Goal: Task Accomplishment & Management: Use online tool/utility

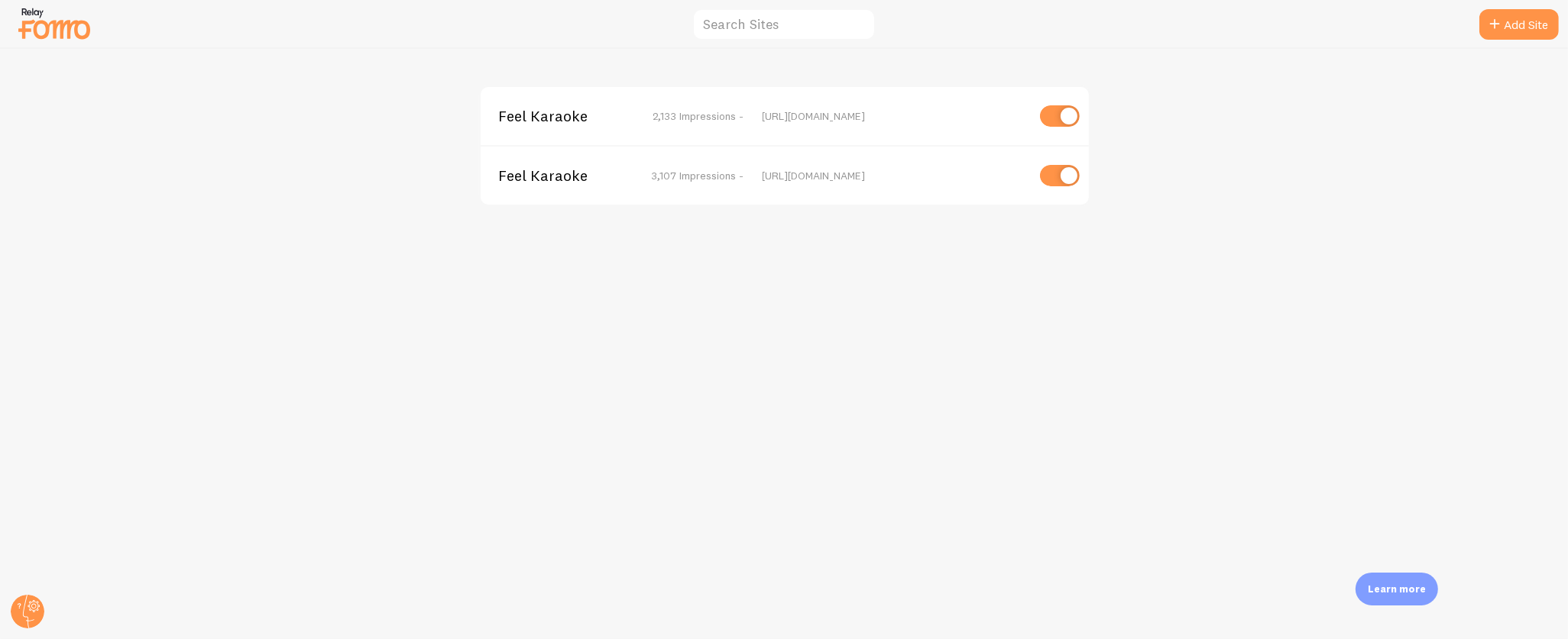
click at [562, 111] on span "Feel Karaoke" at bounding box center [561, 116] width 123 height 14
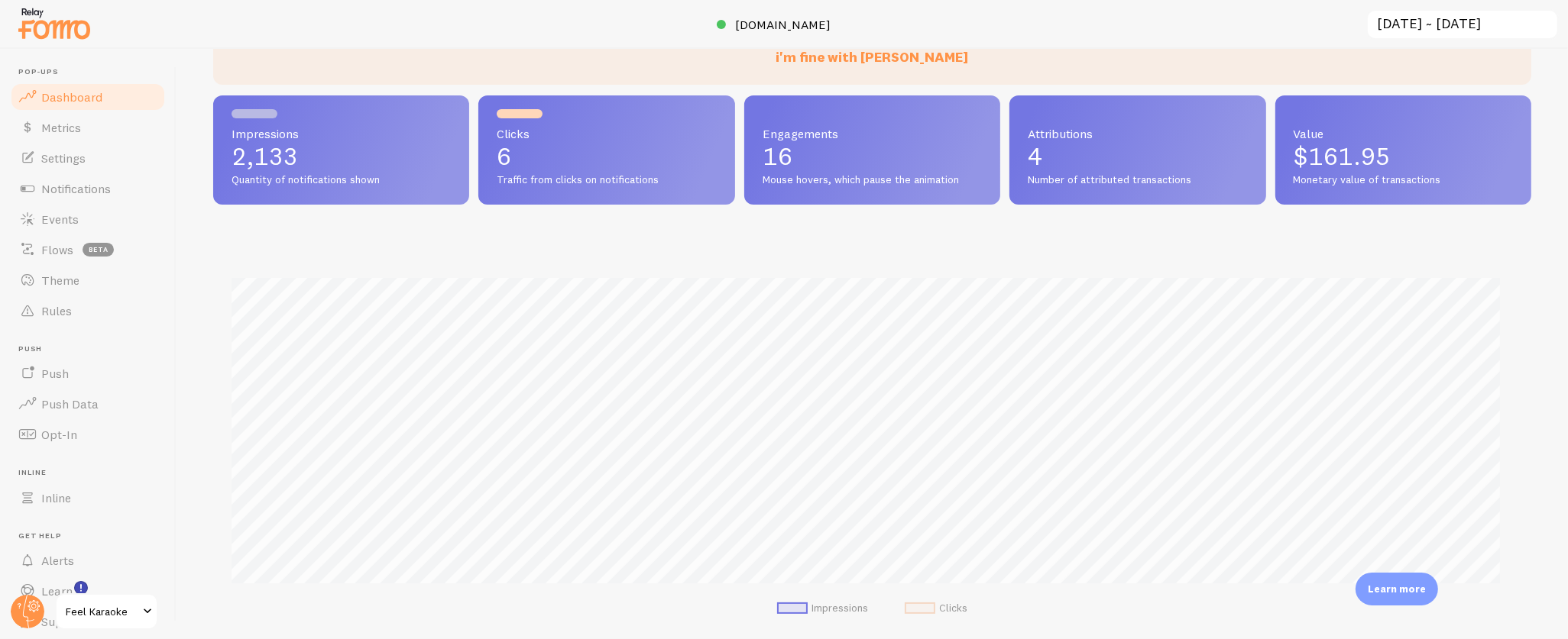
scroll to position [167, 0]
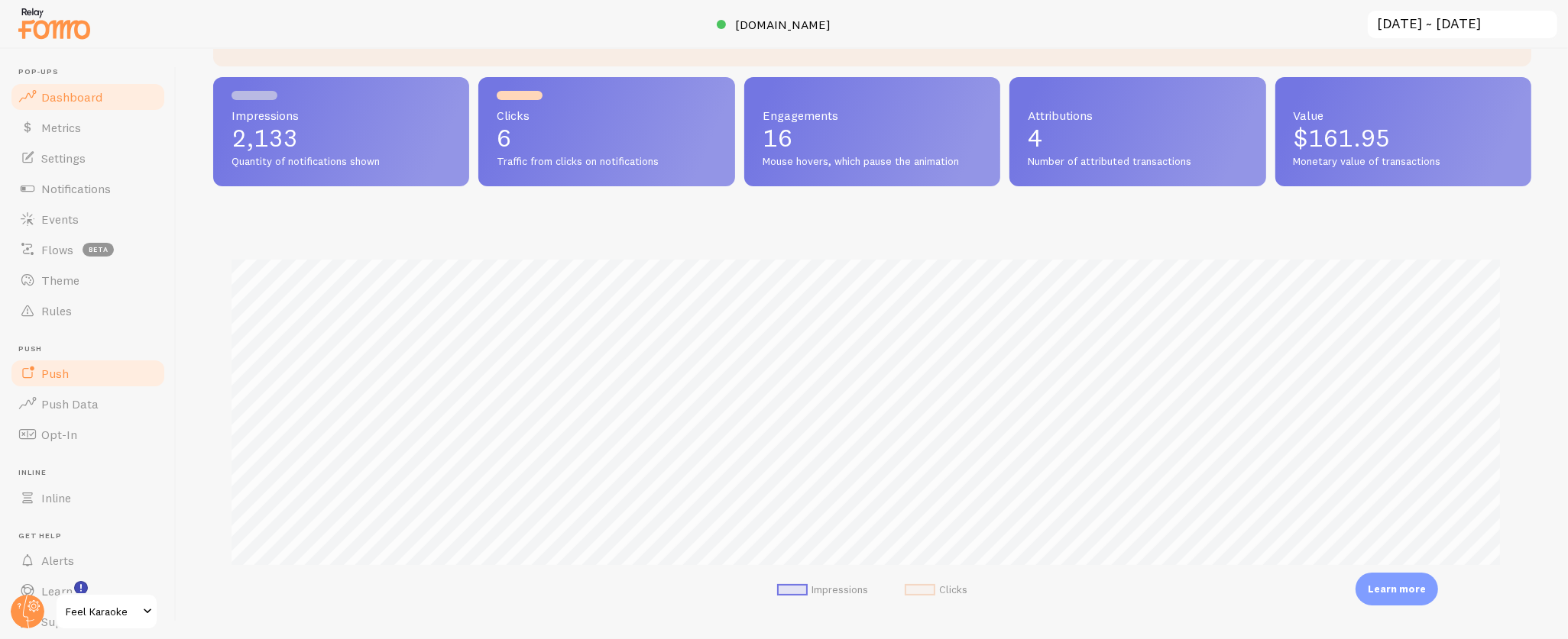
click at [68, 377] on link "Push" at bounding box center [88, 374] width 157 height 31
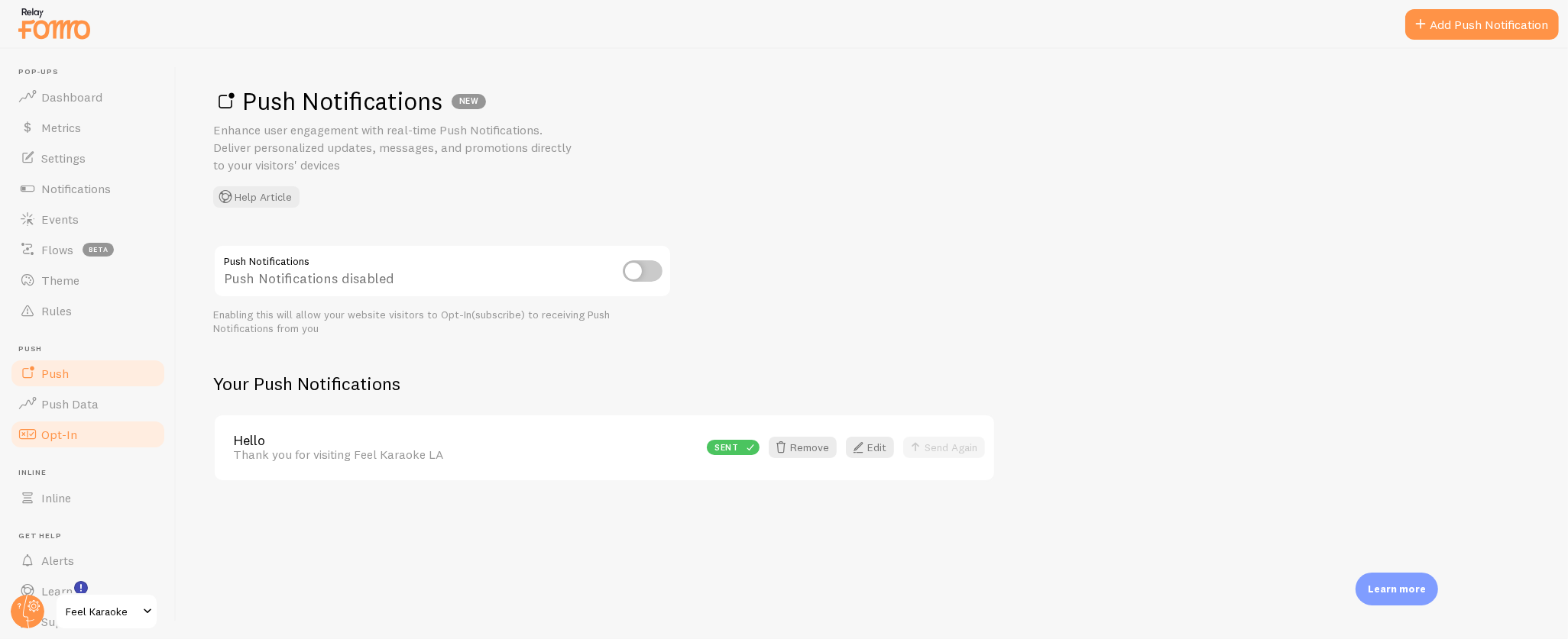
click at [74, 431] on span "Opt-In" at bounding box center [59, 435] width 36 height 15
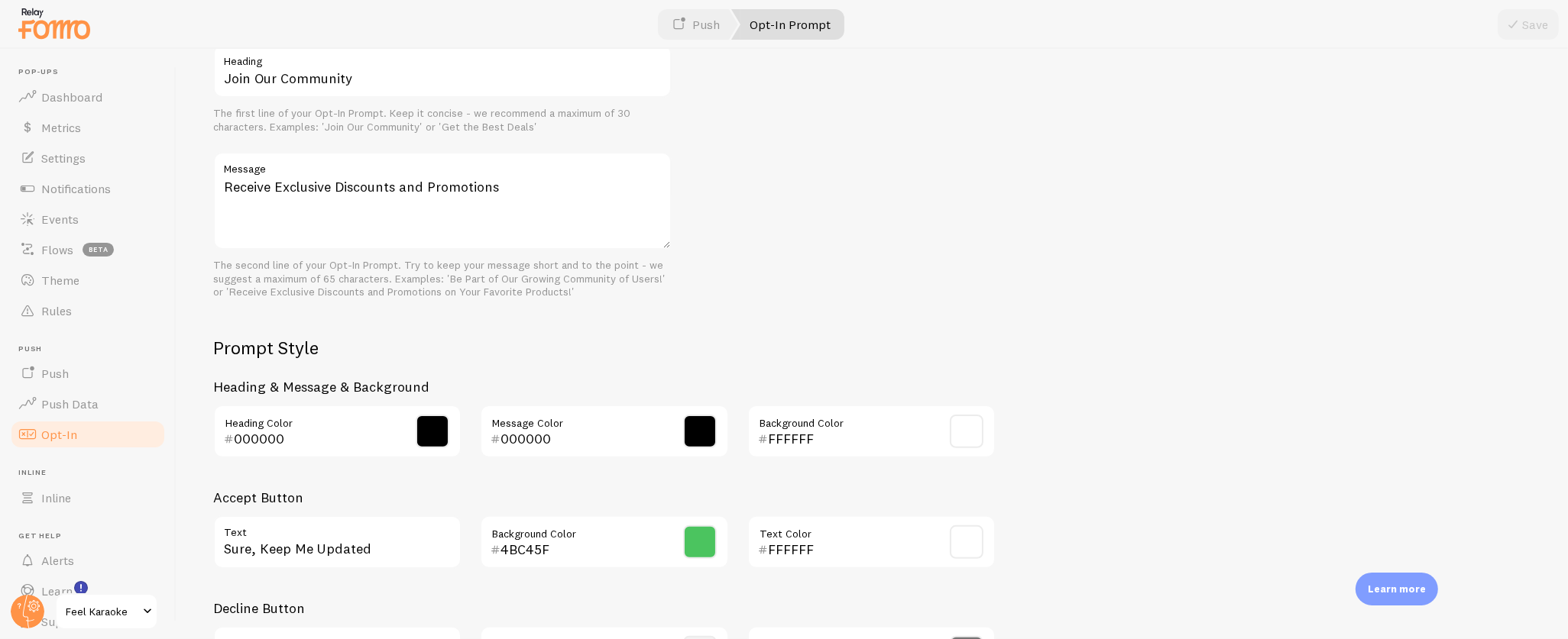
scroll to position [609, 0]
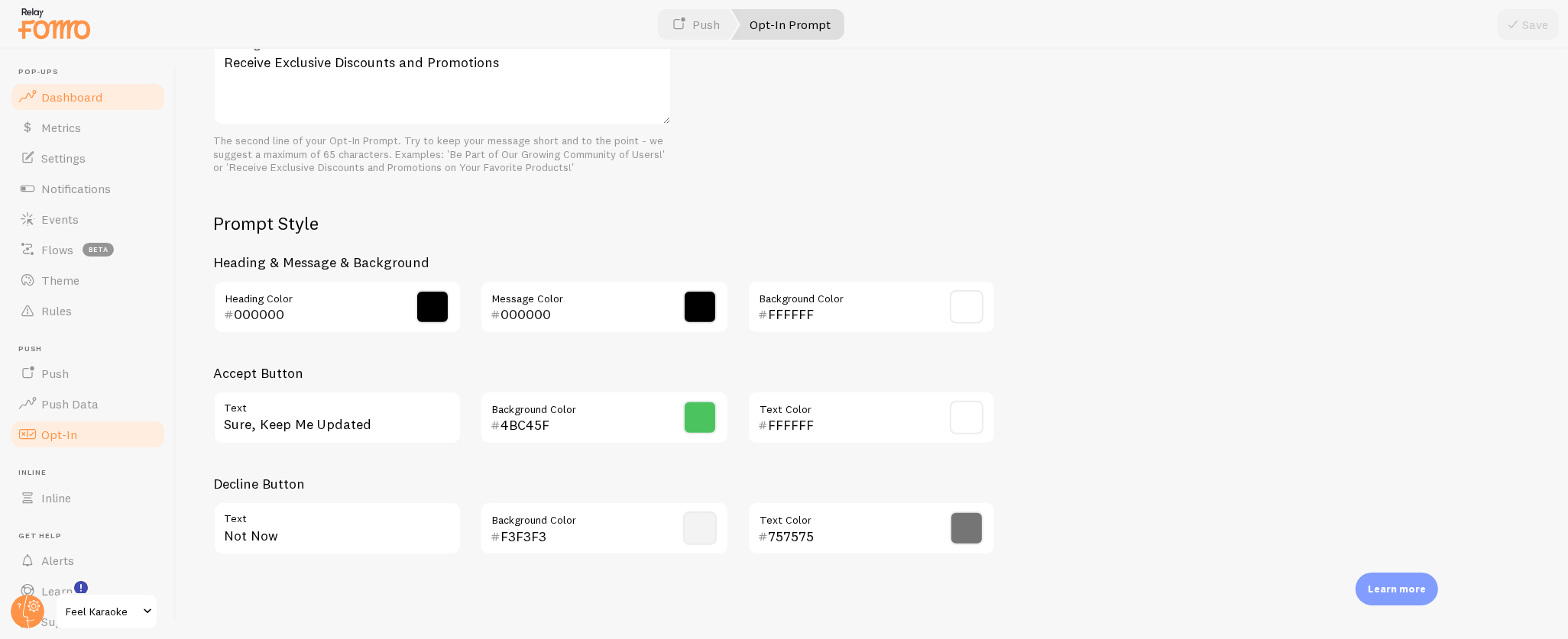
click at [68, 86] on link "Dashboard" at bounding box center [88, 98] width 157 height 31
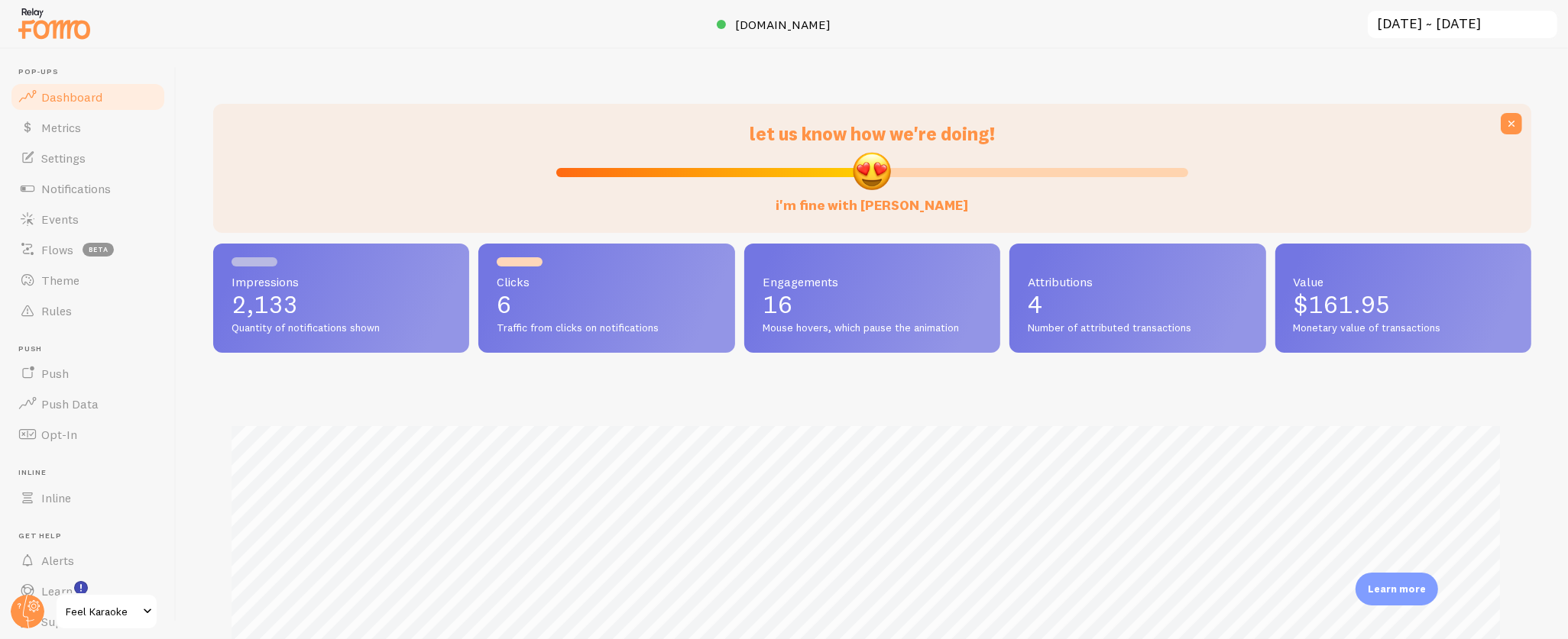
scroll to position [401, 1304]
click at [787, 30] on span "[DOMAIN_NAME]" at bounding box center [783, 25] width 96 height 15
click at [89, 611] on span "Feel Karaoke" at bounding box center [102, 611] width 73 height 18
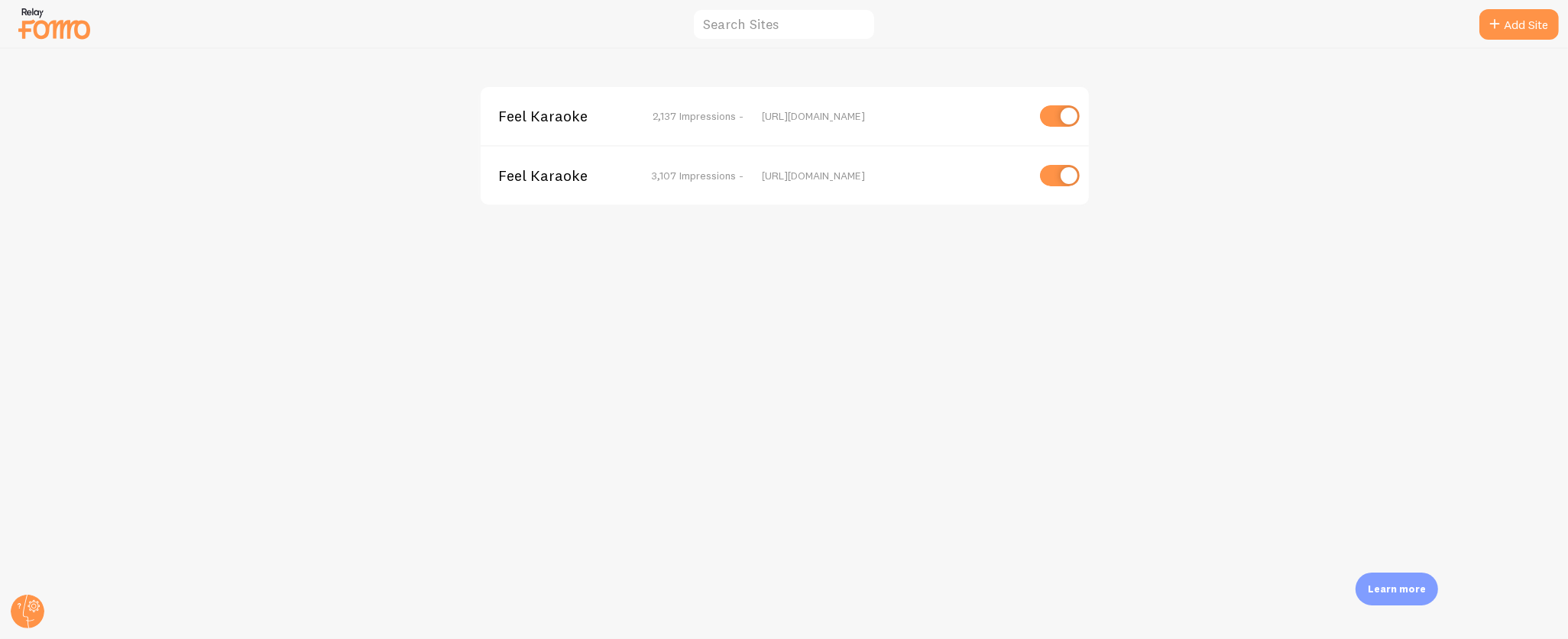
click at [542, 169] on span "Feel Karaoke" at bounding box center [561, 175] width 123 height 14
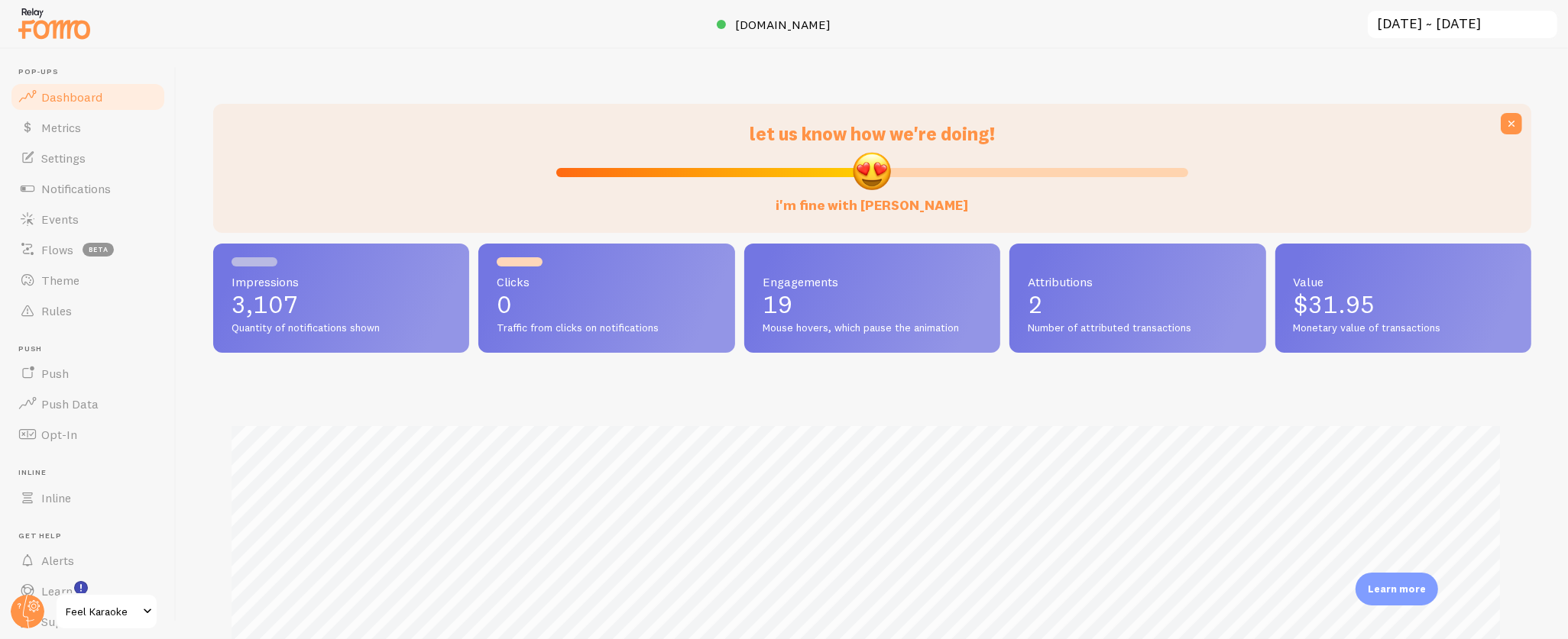
scroll to position [401, 1304]
click at [803, 21] on span "[DOMAIN_NAME]" at bounding box center [783, 25] width 96 height 15
click at [82, 129] on link "Metrics" at bounding box center [88, 127] width 157 height 31
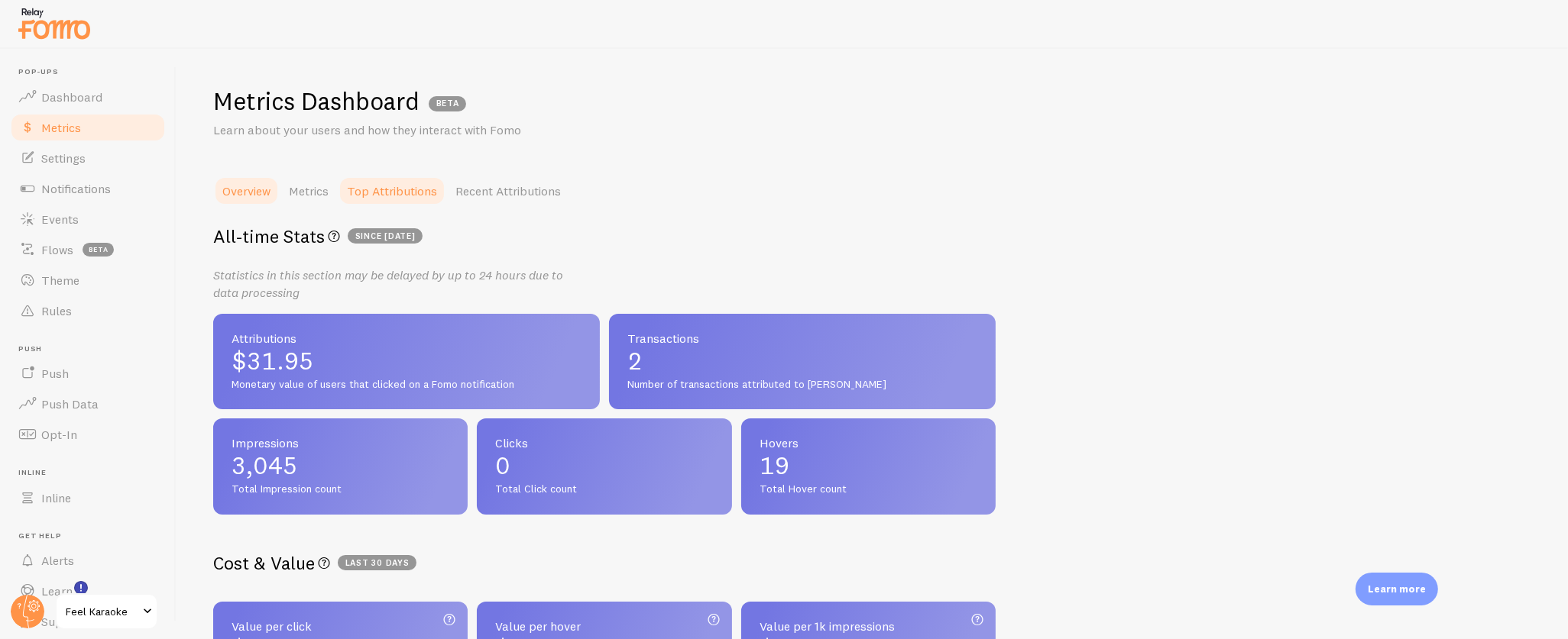
click at [407, 178] on link "Top Attributions" at bounding box center [392, 191] width 109 height 31
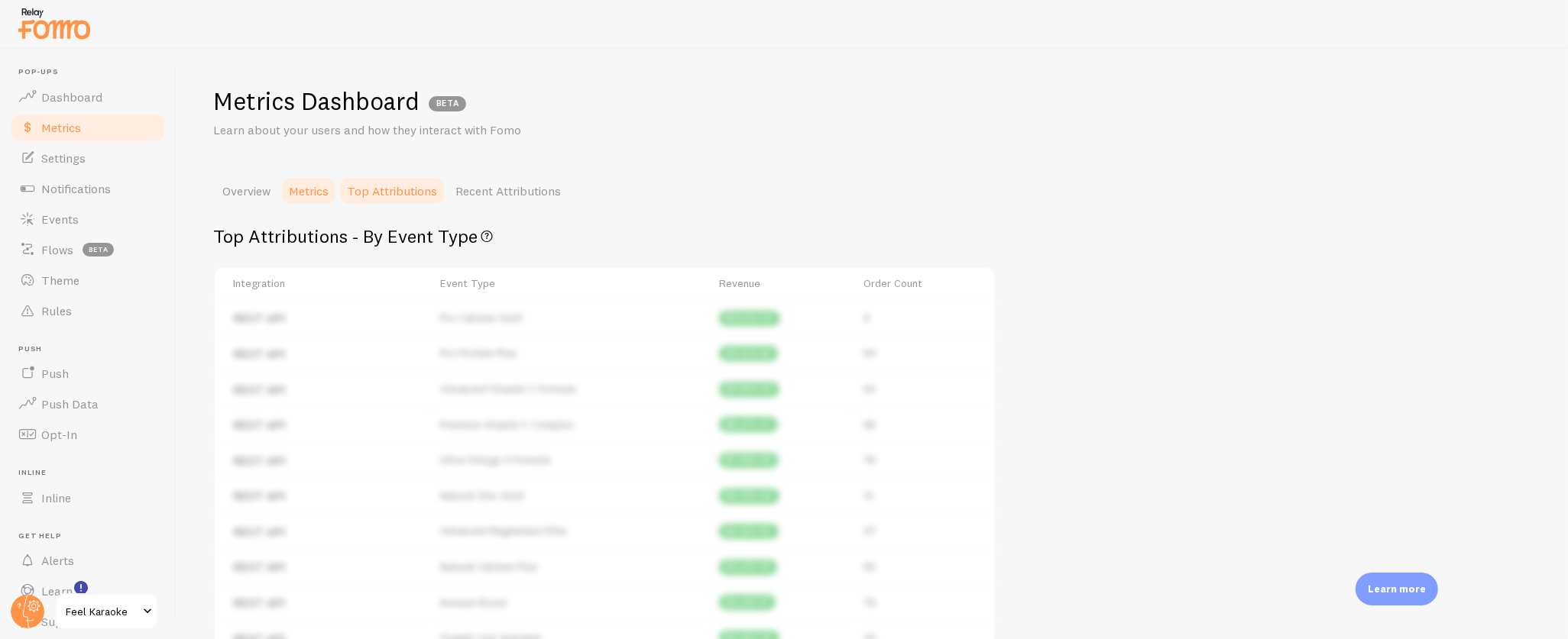
click at [309, 188] on link "Metrics" at bounding box center [309, 191] width 58 height 31
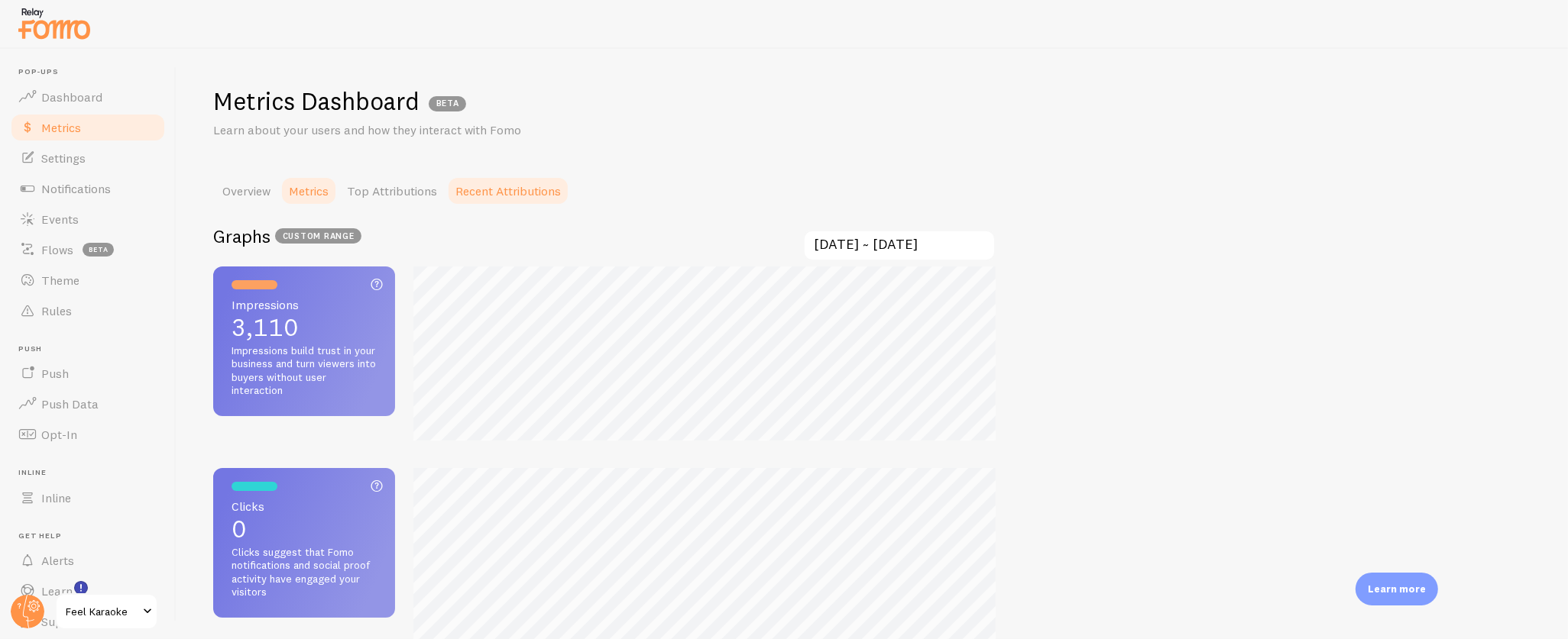
scroll to position [639, 1568]
click at [538, 188] on link "Recent Attributions" at bounding box center [508, 191] width 124 height 31
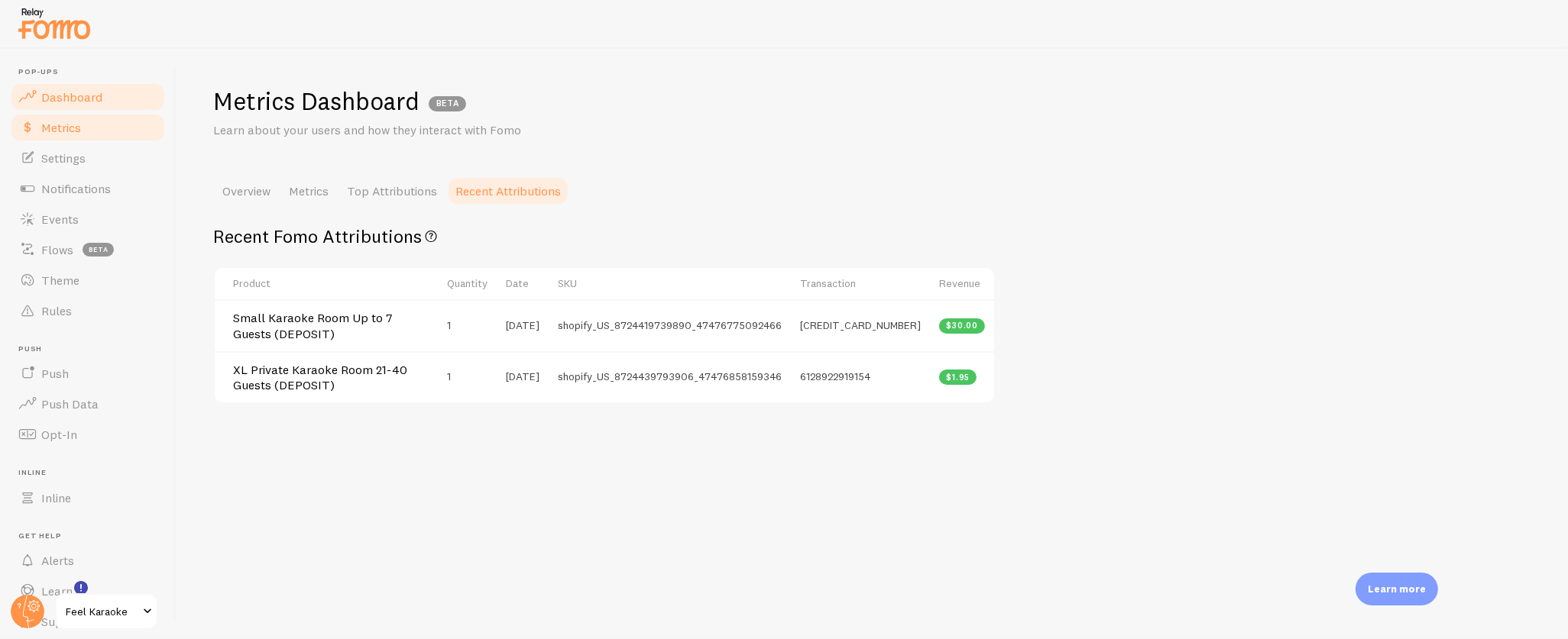
click at [86, 100] on span "Dashboard" at bounding box center [71, 97] width 61 height 15
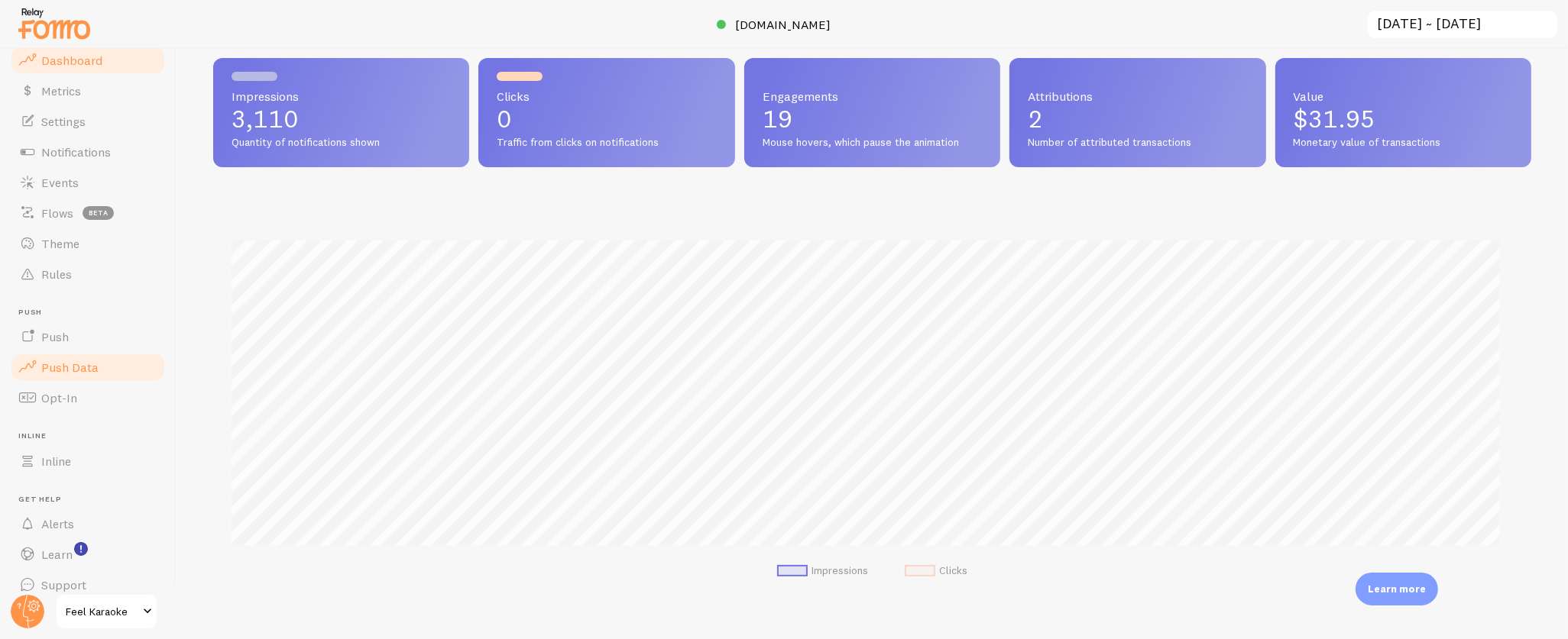
scroll to position [51, 0]
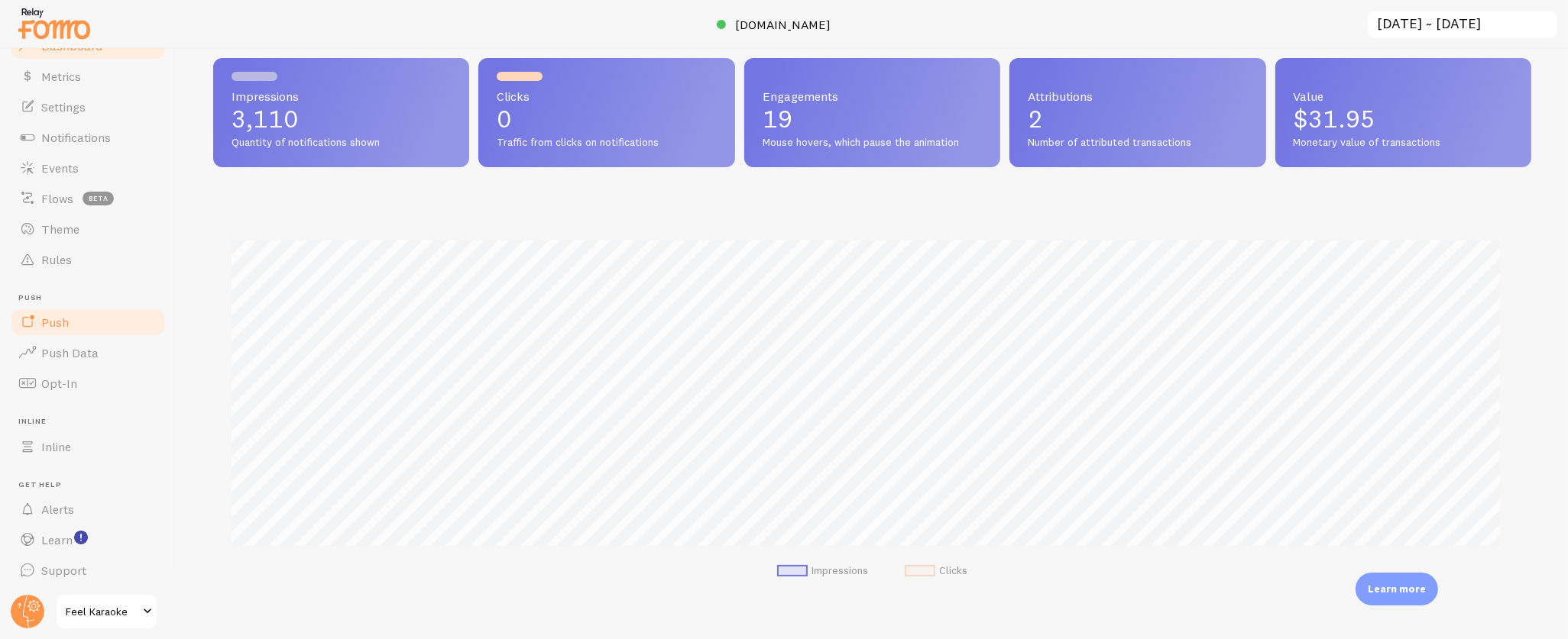
click at [64, 315] on span "Push" at bounding box center [55, 322] width 27 height 15
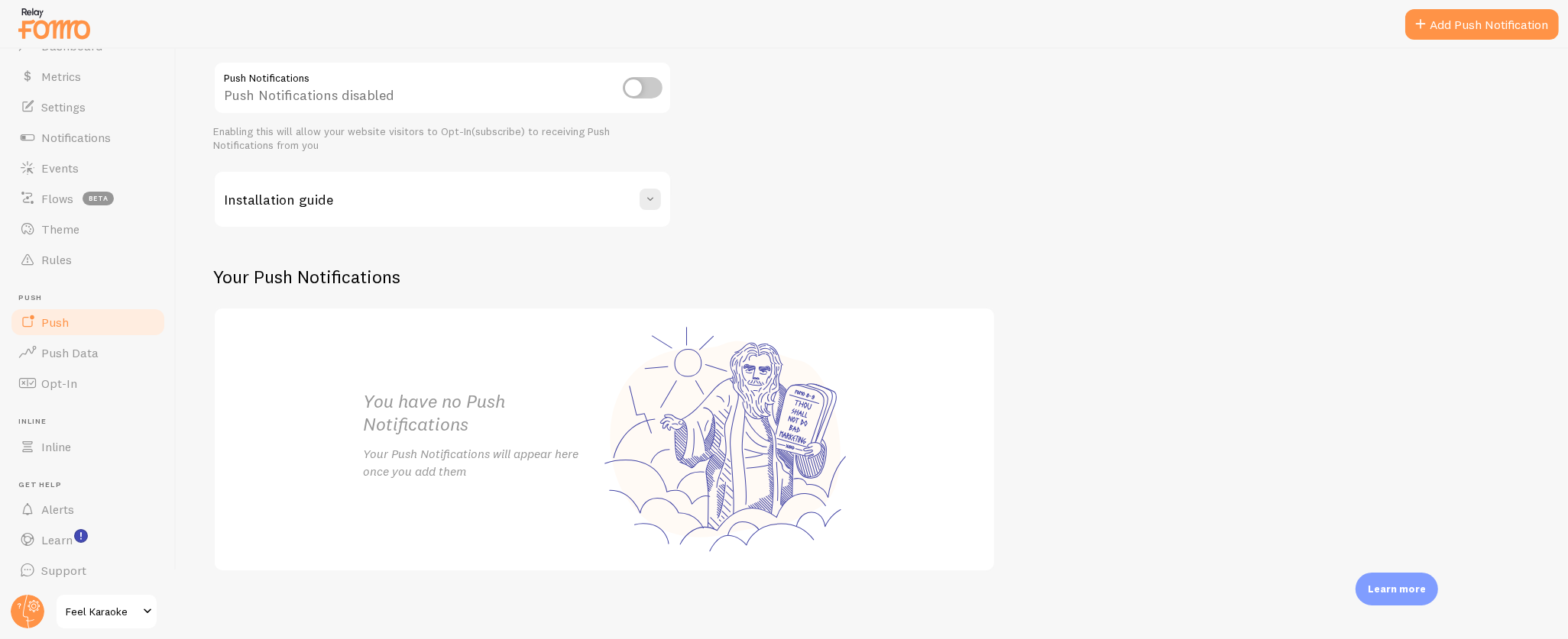
scroll to position [184, 0]
click at [65, 136] on span "Notifications" at bounding box center [75, 138] width 69 height 15
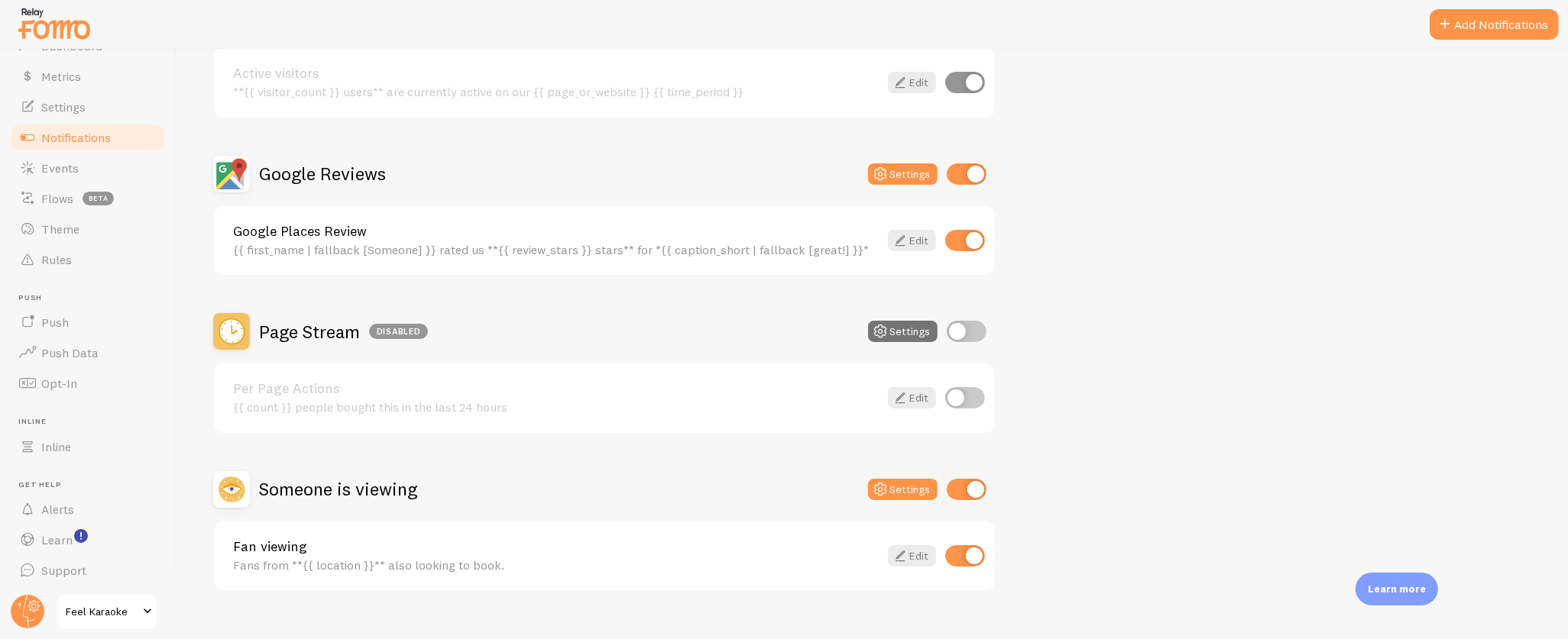
scroll to position [231, 0]
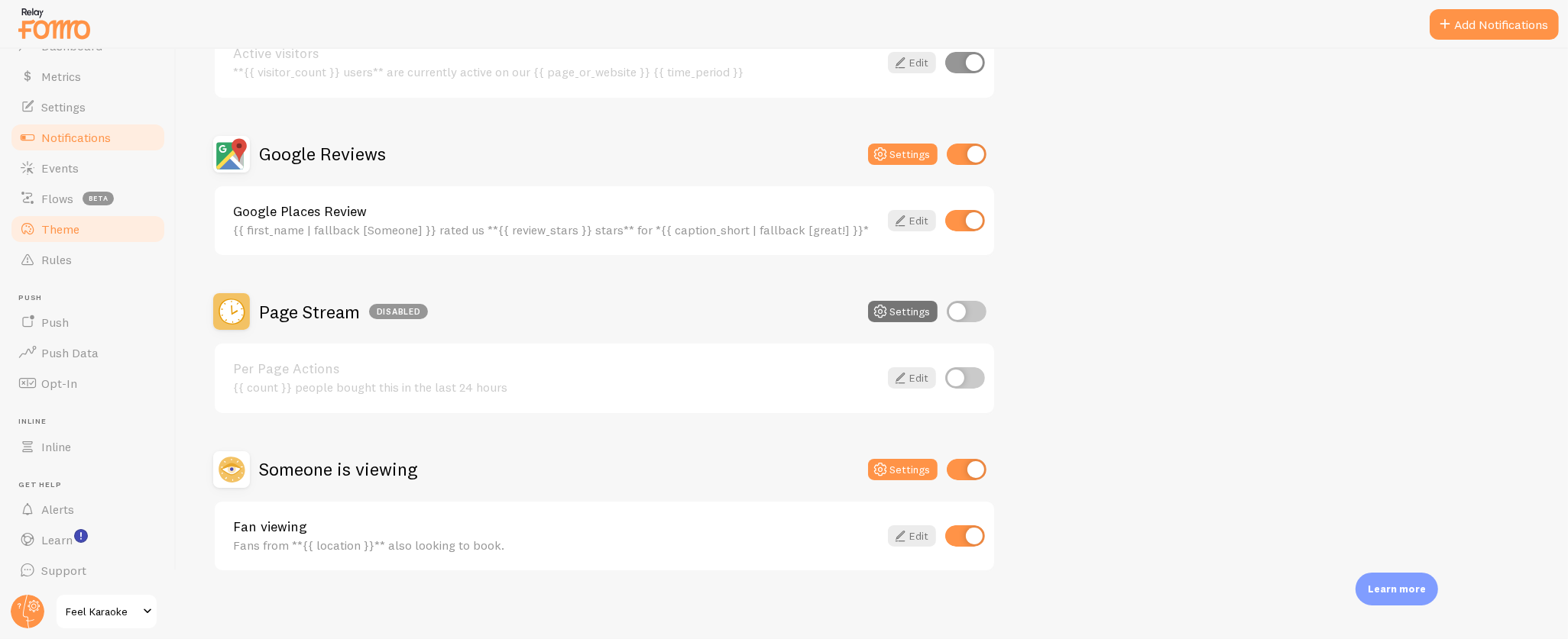
click at [85, 224] on link "Theme" at bounding box center [88, 229] width 157 height 31
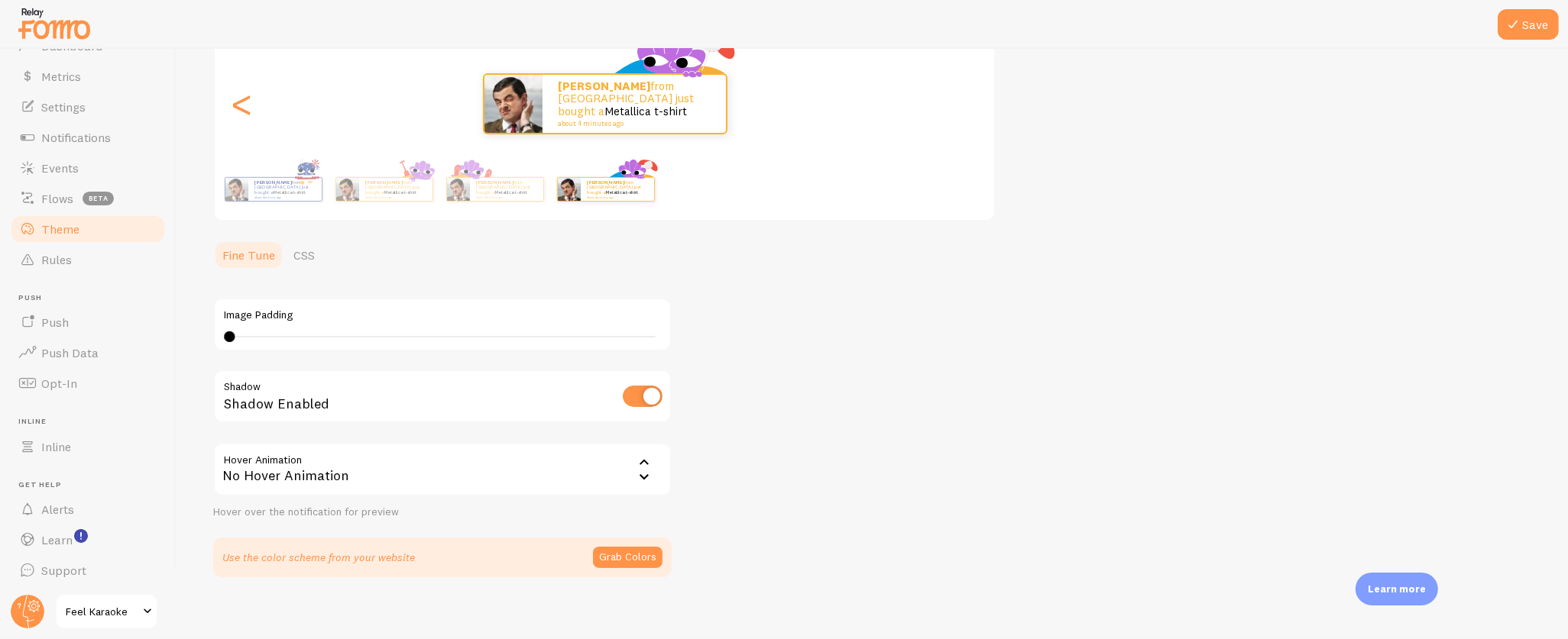
scroll to position [187, 0]
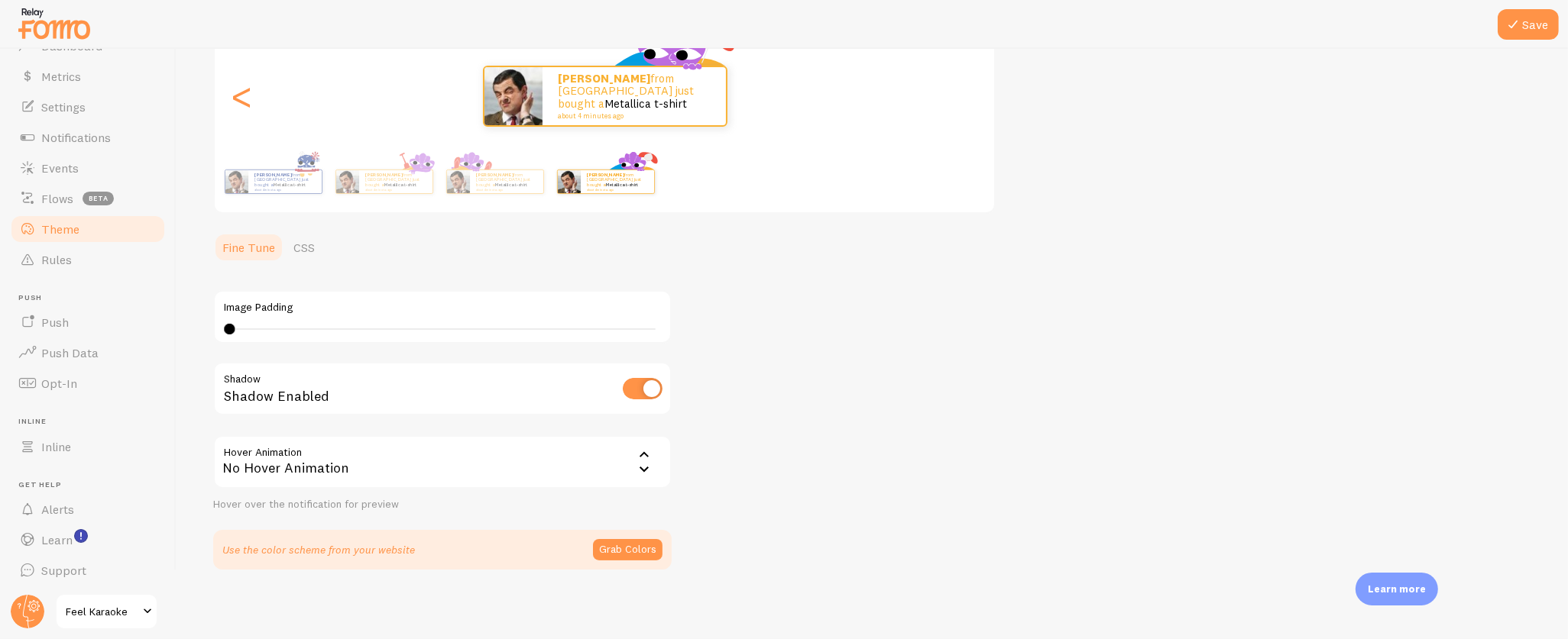
click at [522, 259] on ul "Fine Tune CSS" at bounding box center [442, 247] width 459 height 31
click at [89, 610] on span "Feel Karaoke" at bounding box center [102, 611] width 73 height 18
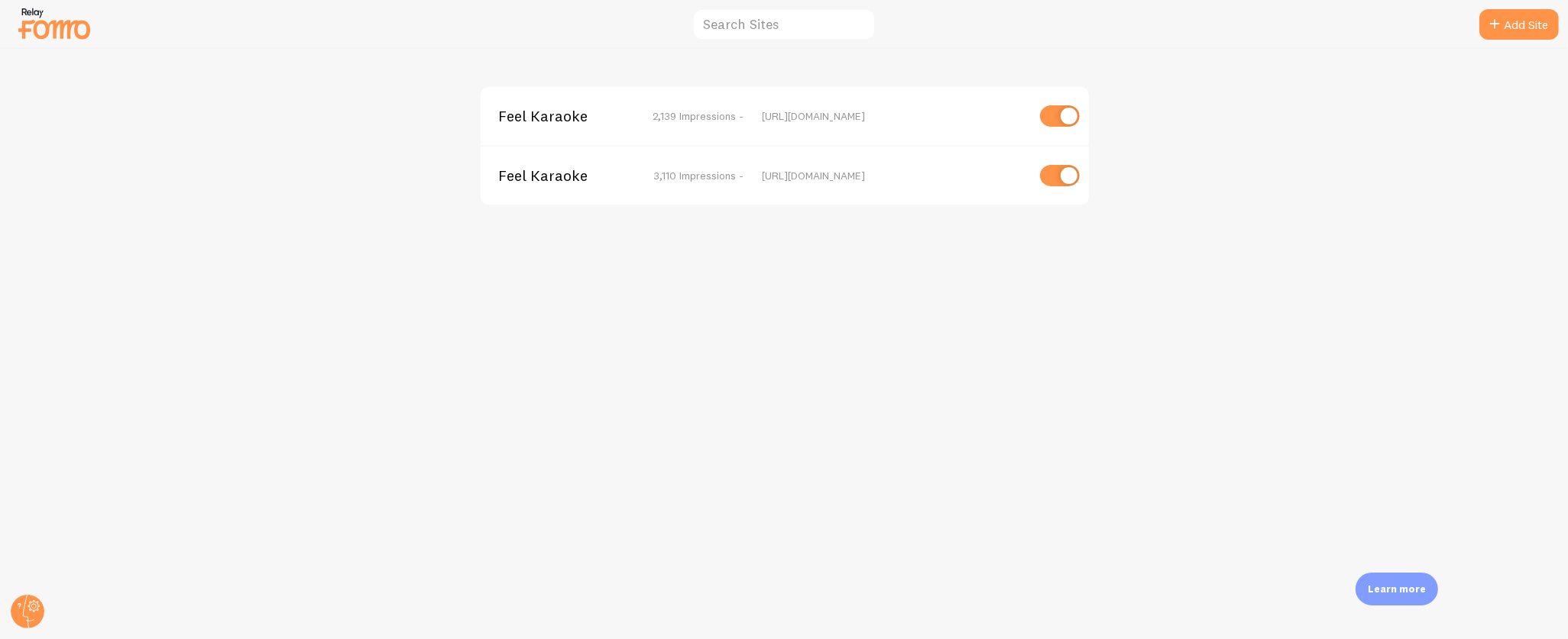
click at [525, 111] on span "Feel Karaoke" at bounding box center [561, 116] width 123 height 14
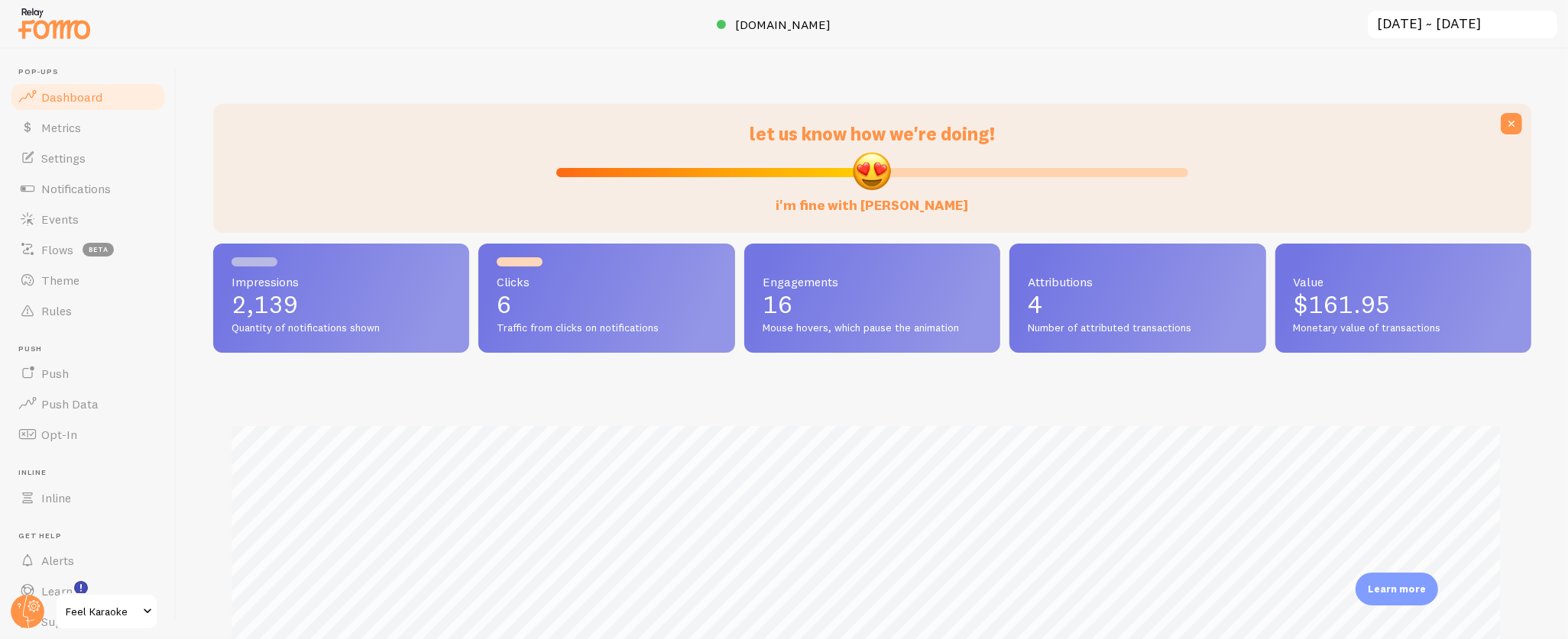
scroll to position [401, 1304]
click at [761, 21] on span "[DOMAIN_NAME]" at bounding box center [783, 25] width 96 height 15
click at [82, 370] on link "Push" at bounding box center [88, 374] width 157 height 31
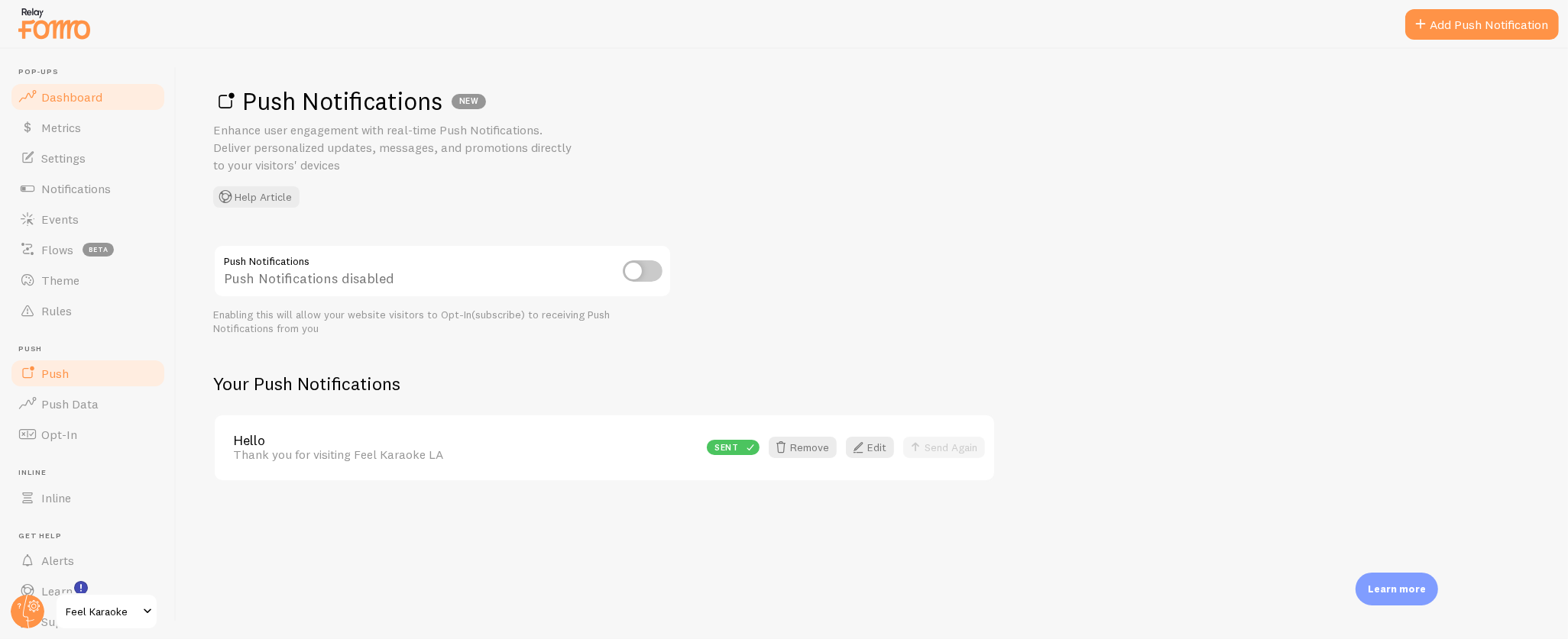
click at [89, 92] on span "Dashboard" at bounding box center [71, 97] width 61 height 15
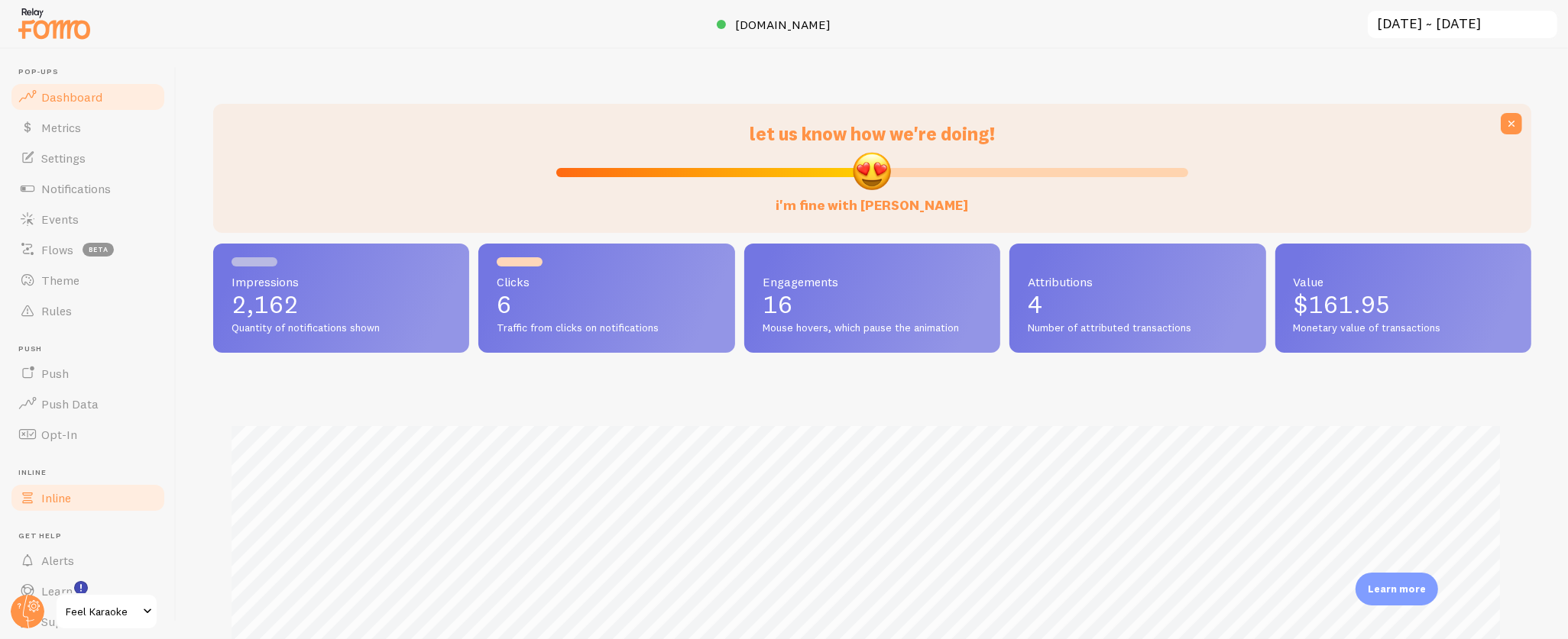
scroll to position [401, 1304]
click at [32, 608] on circle at bounding box center [27, 611] width 33 height 33
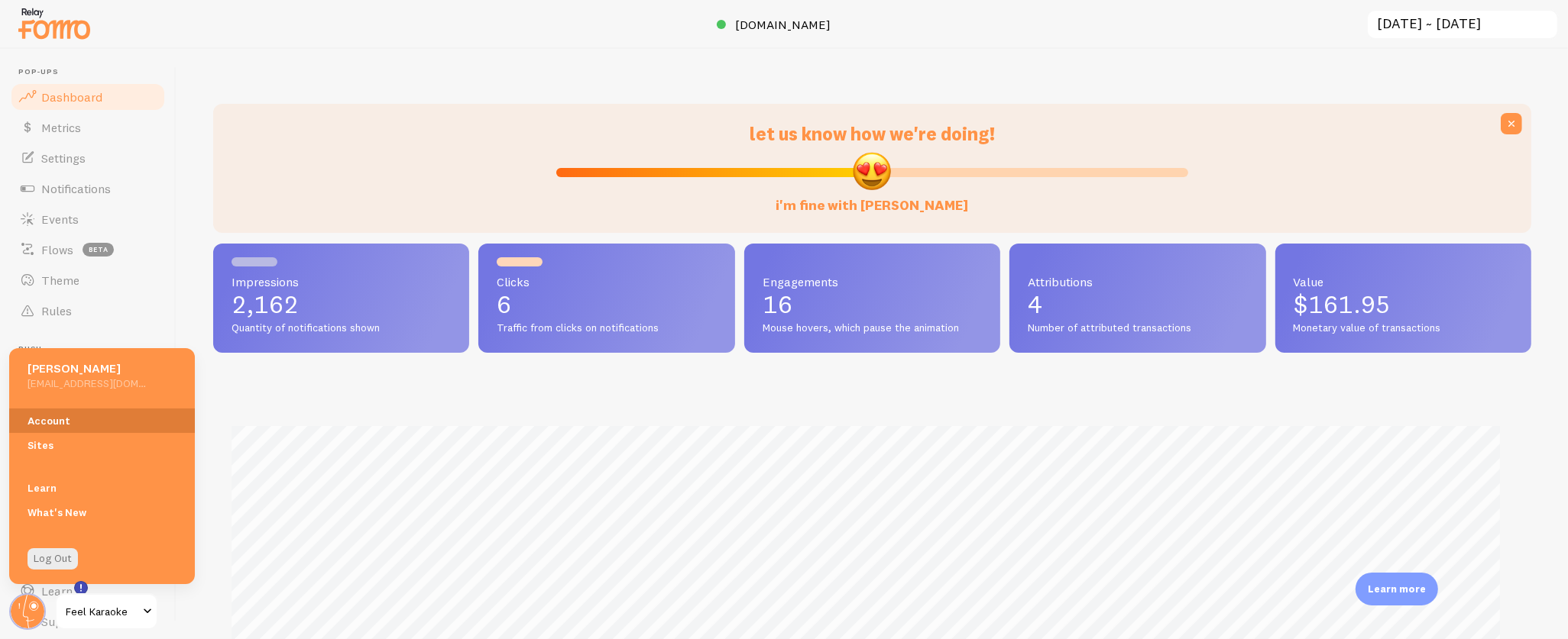
click at [92, 415] on link "Account" at bounding box center [102, 421] width 186 height 25
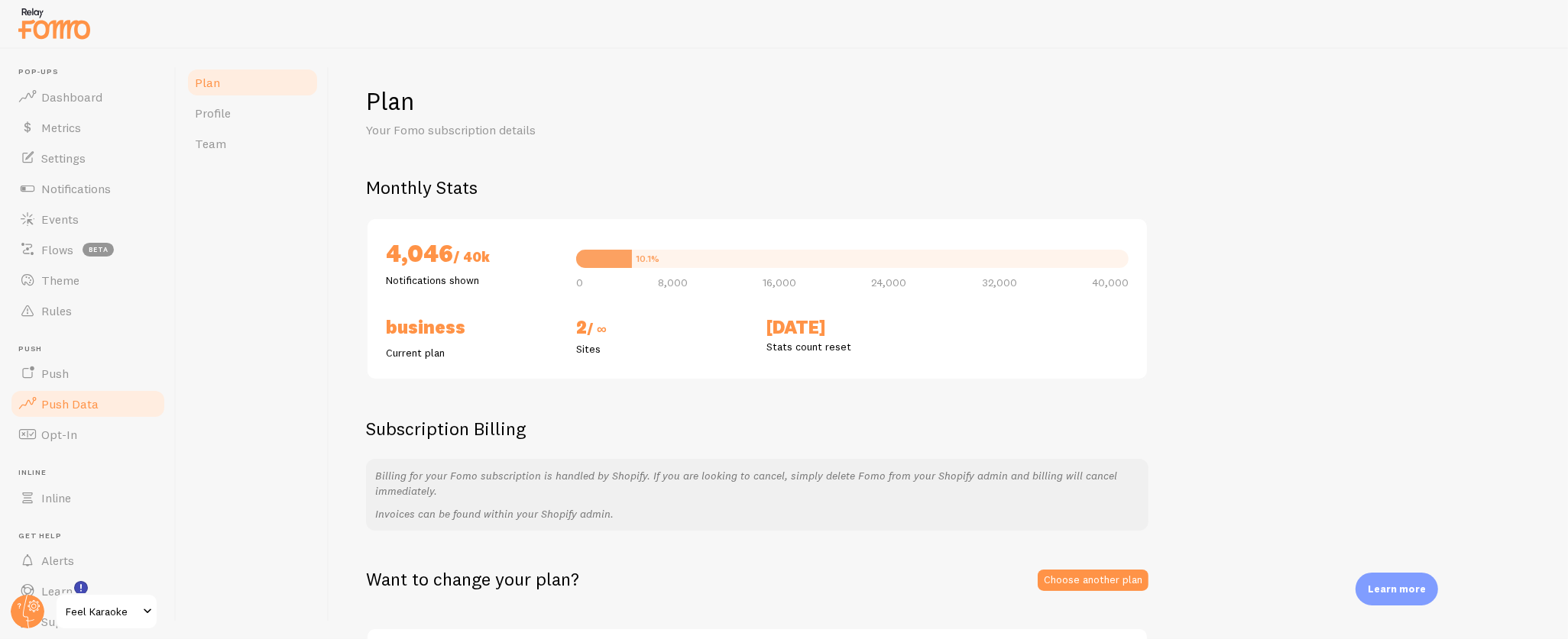
click at [74, 399] on span "Push Data" at bounding box center [69, 404] width 57 height 15
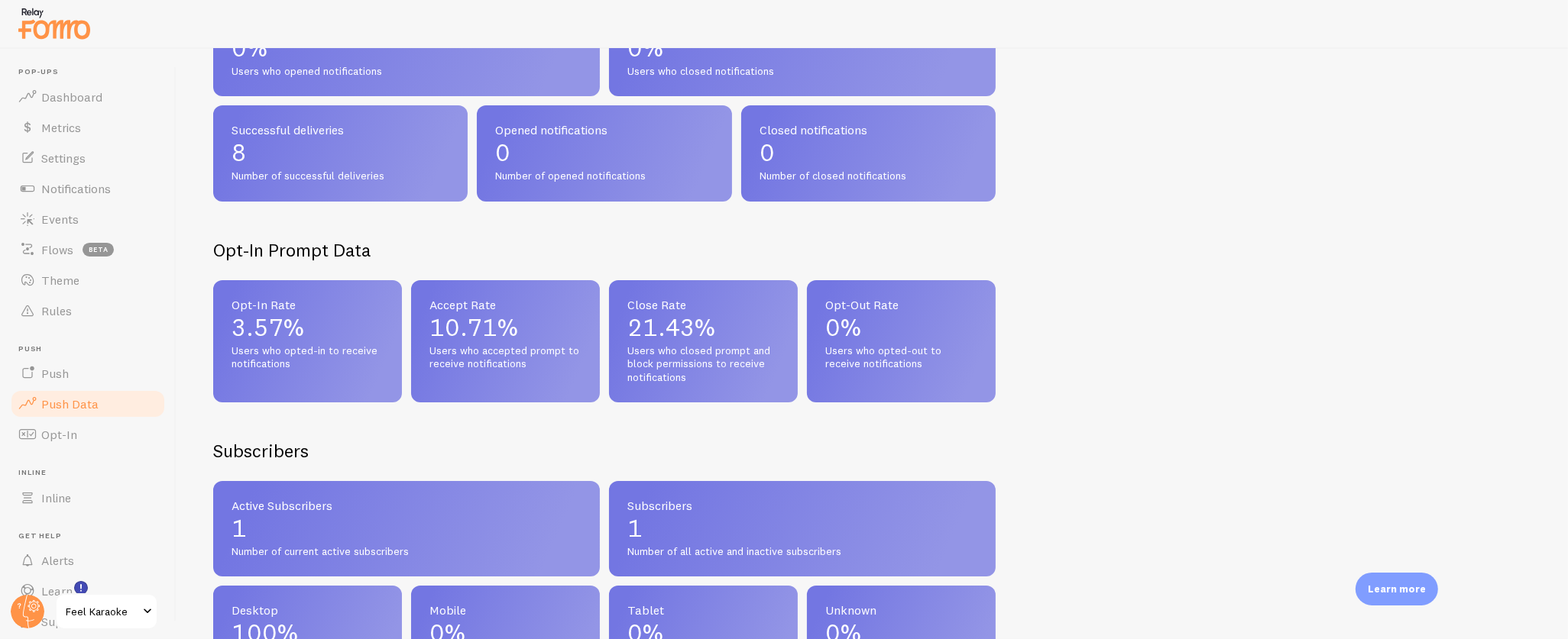
scroll to position [362, 0]
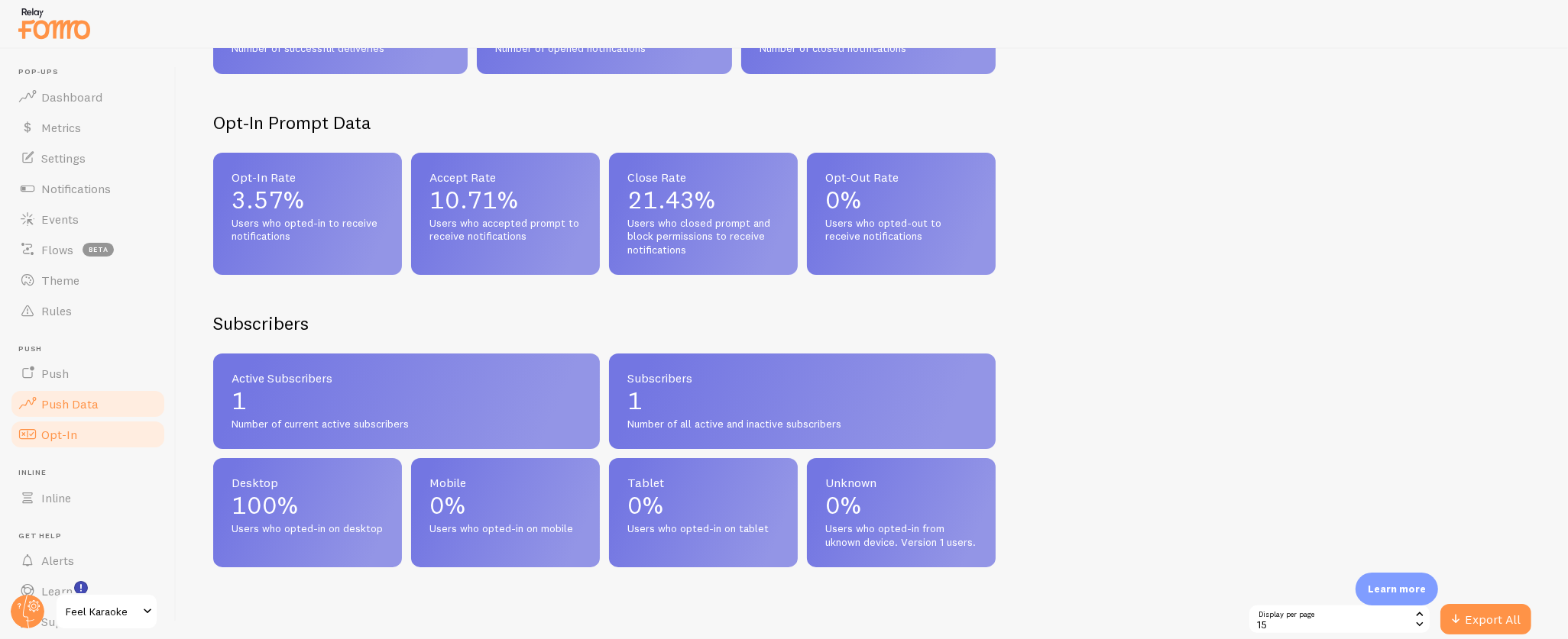
click at [56, 432] on span "Opt-In" at bounding box center [59, 435] width 36 height 15
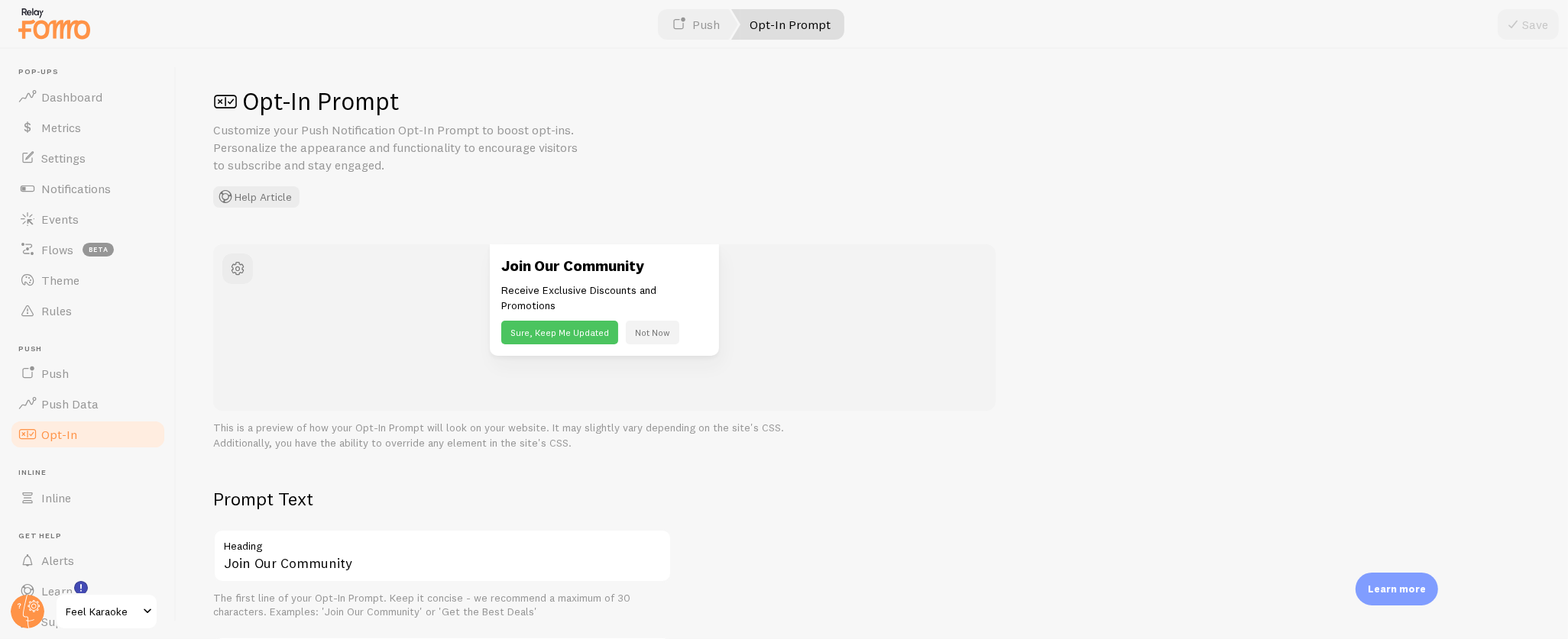
scroll to position [25, 0]
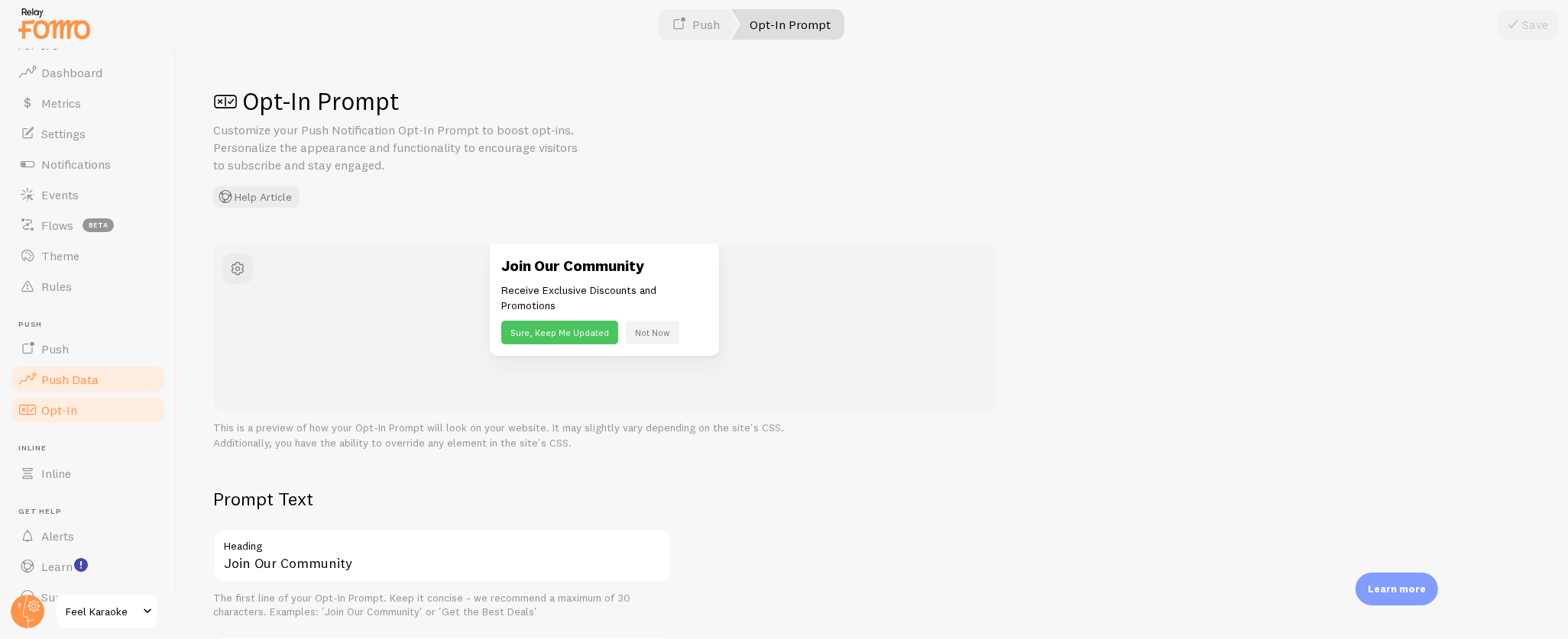
click at [84, 376] on span "Push Data" at bounding box center [69, 380] width 57 height 15
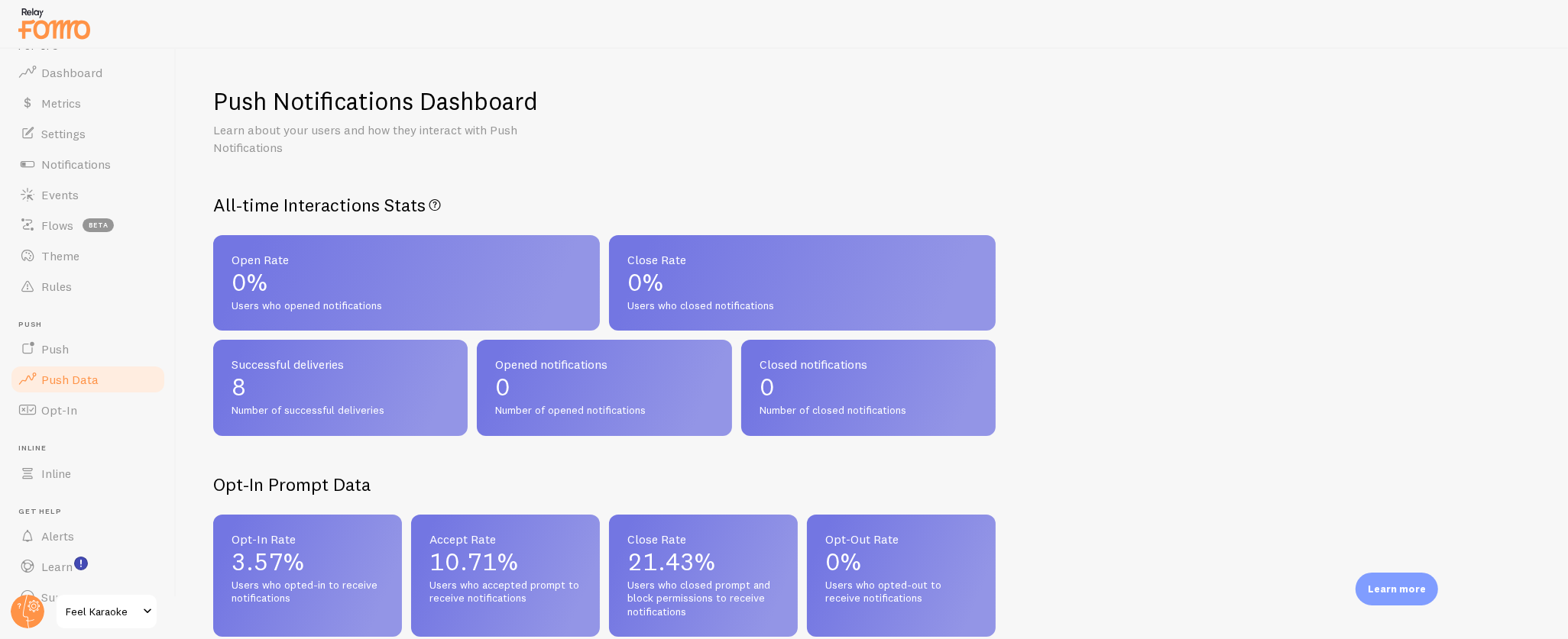
click at [50, 328] on span "Push" at bounding box center [92, 325] width 148 height 10
click at [56, 340] on link "Push" at bounding box center [88, 349] width 157 height 31
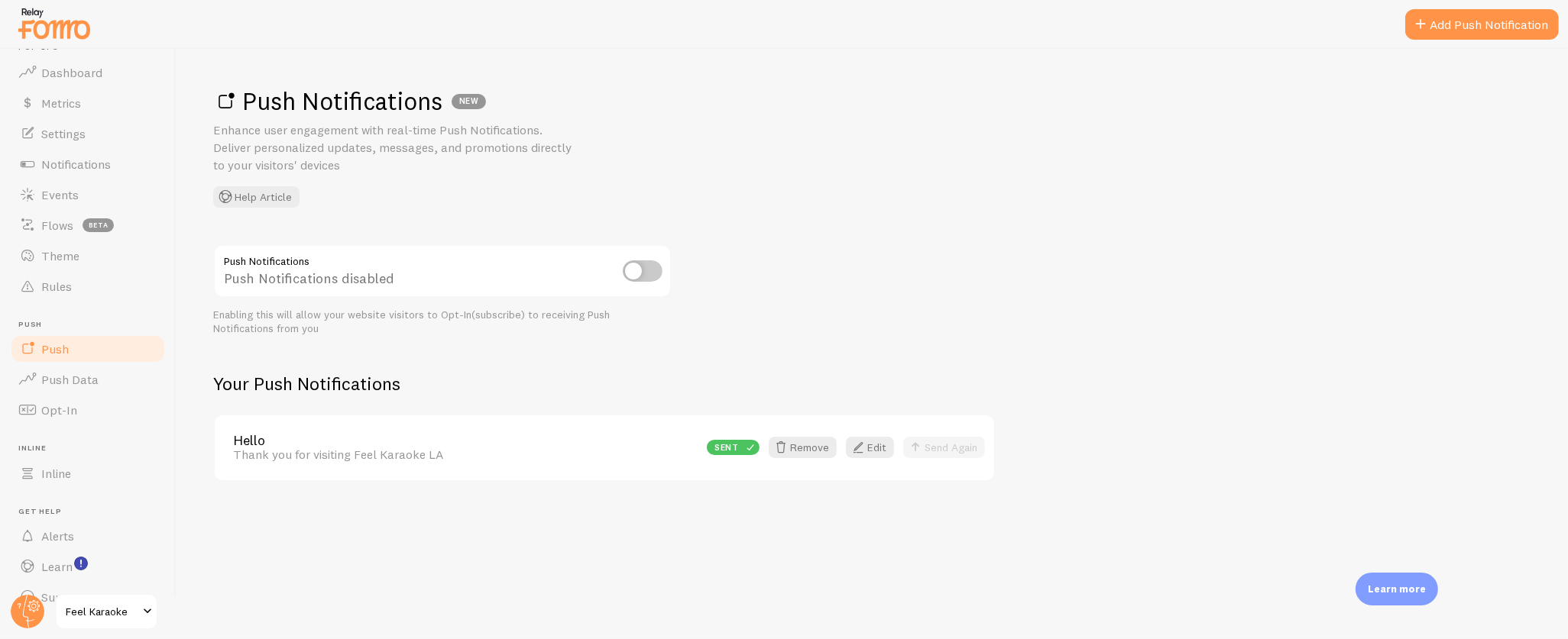
click at [305, 437] on link "Hello" at bounding box center [465, 441] width 465 height 14
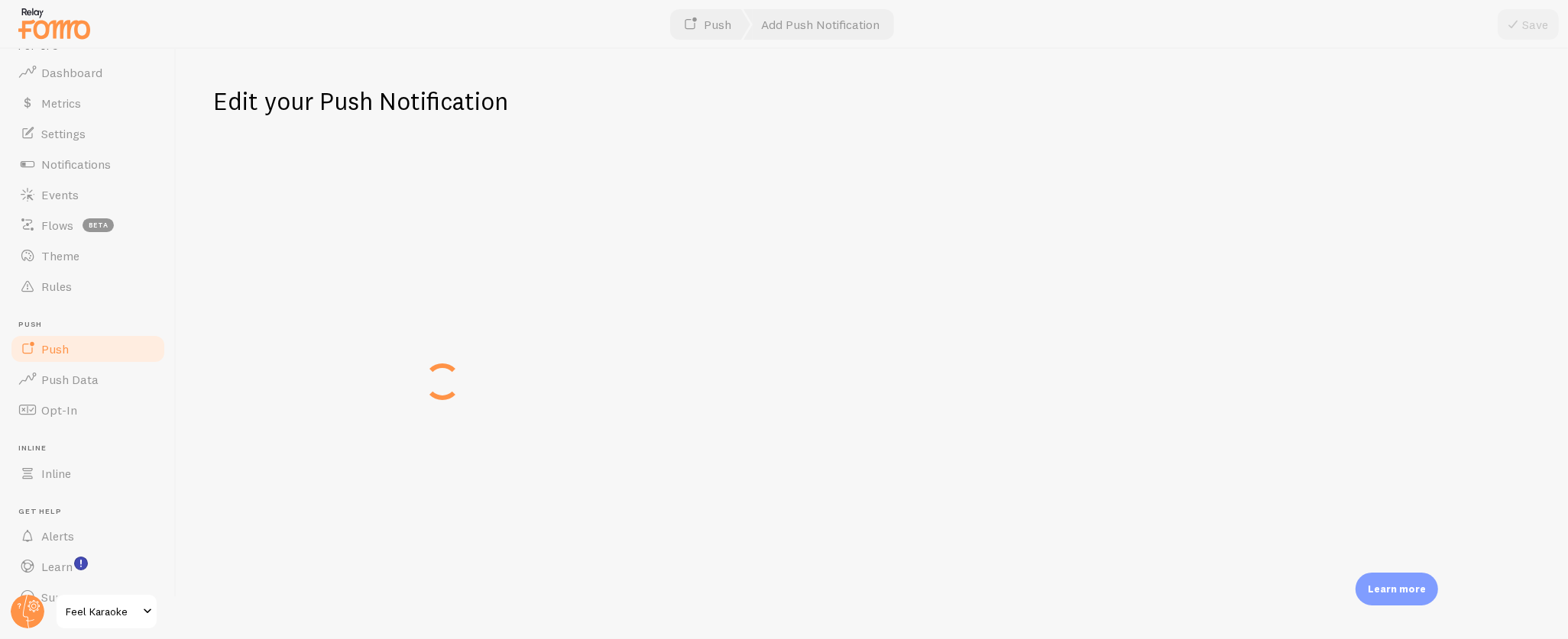
type input "Hello"
type textarea "Thank you for visiting Feel Karaoke LA"
type input "[URL][DOMAIN_NAME]"
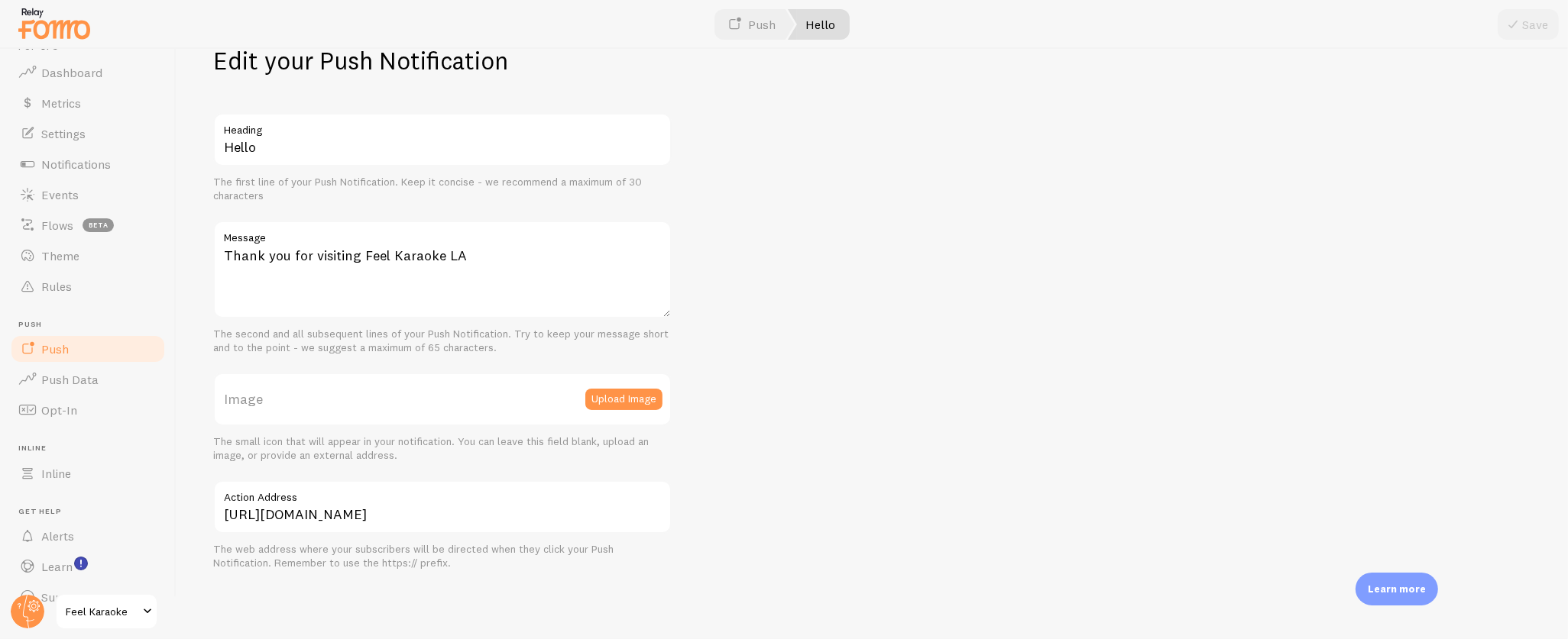
scroll to position [43, 0]
click at [83, 338] on link "Push" at bounding box center [88, 349] width 157 height 31
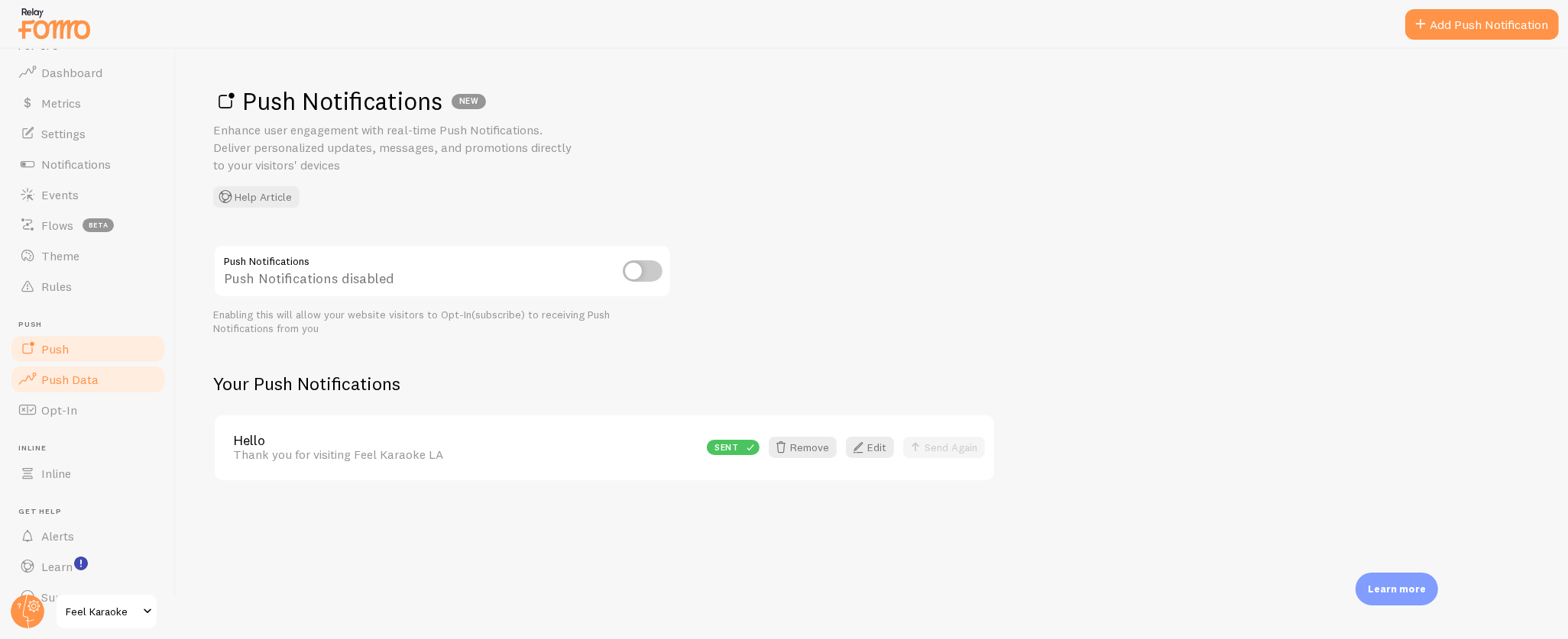
click at [85, 376] on span "Push Data" at bounding box center [69, 380] width 57 height 15
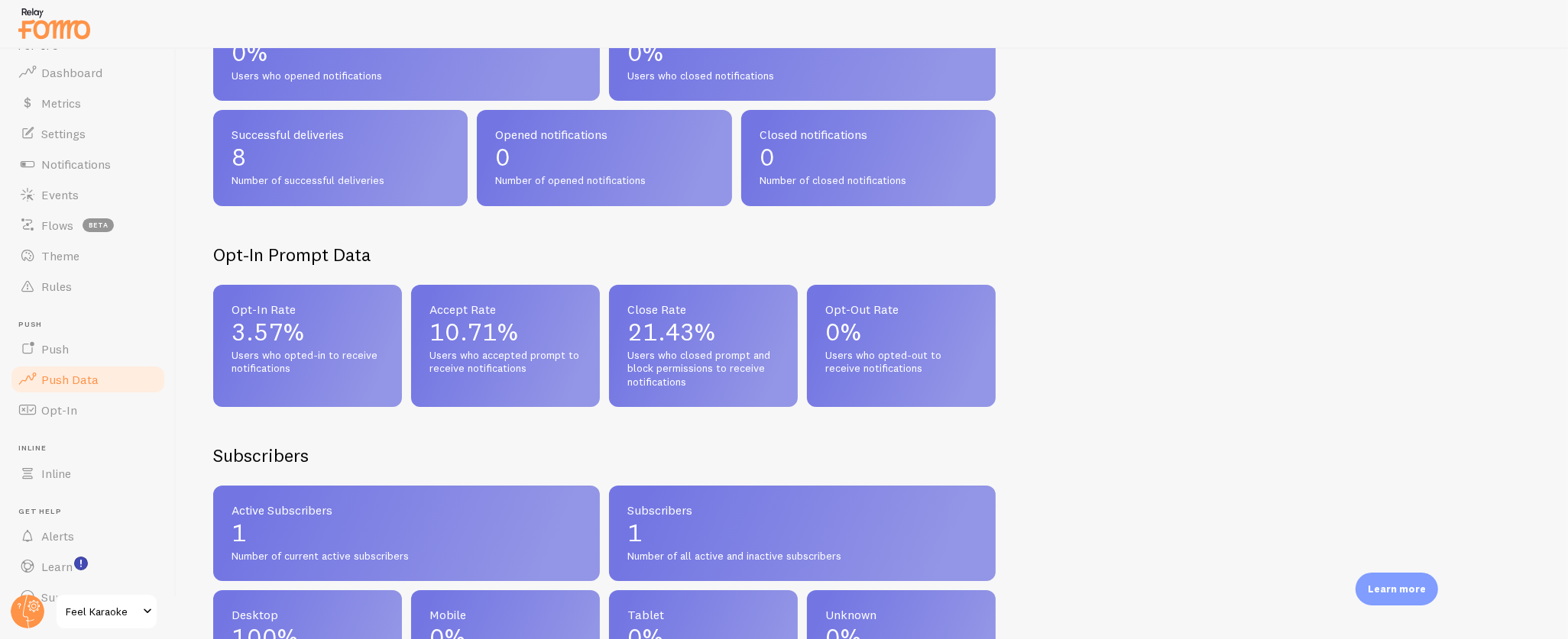
scroll to position [38, 0]
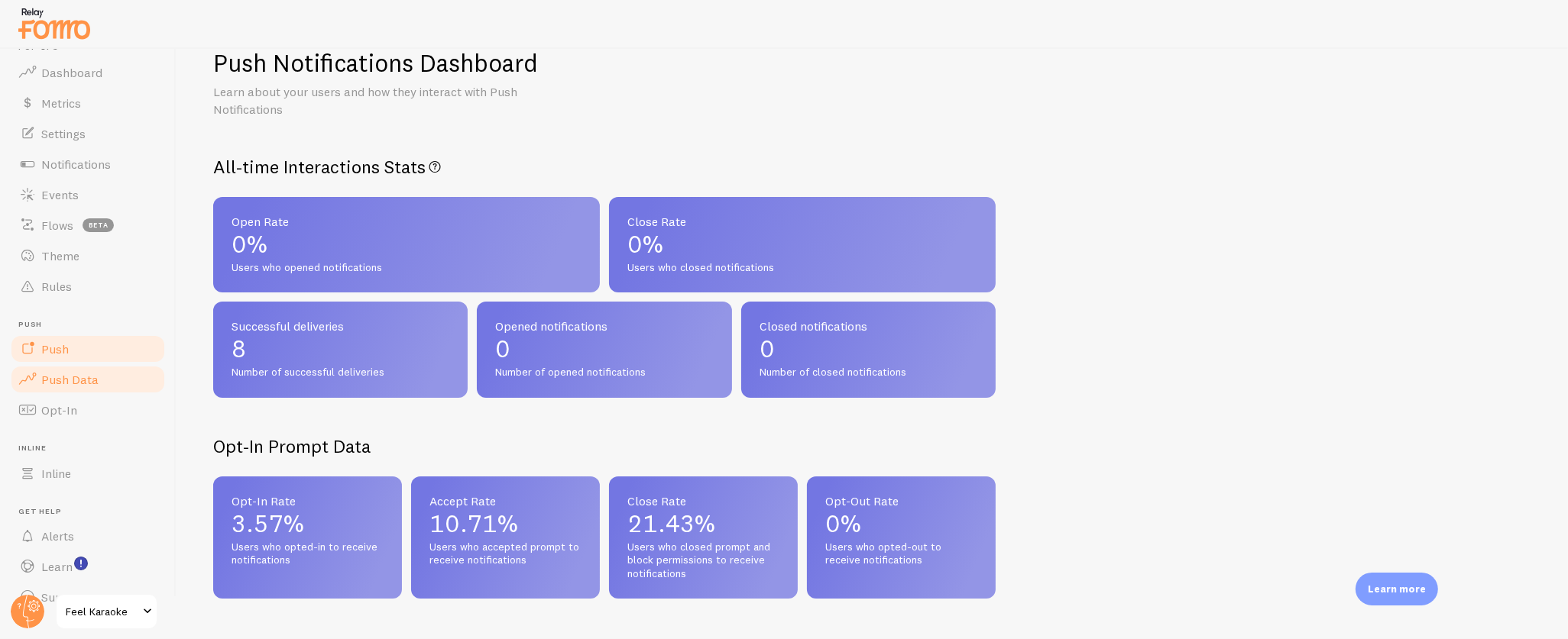
click at [71, 343] on link "Push" at bounding box center [88, 349] width 157 height 31
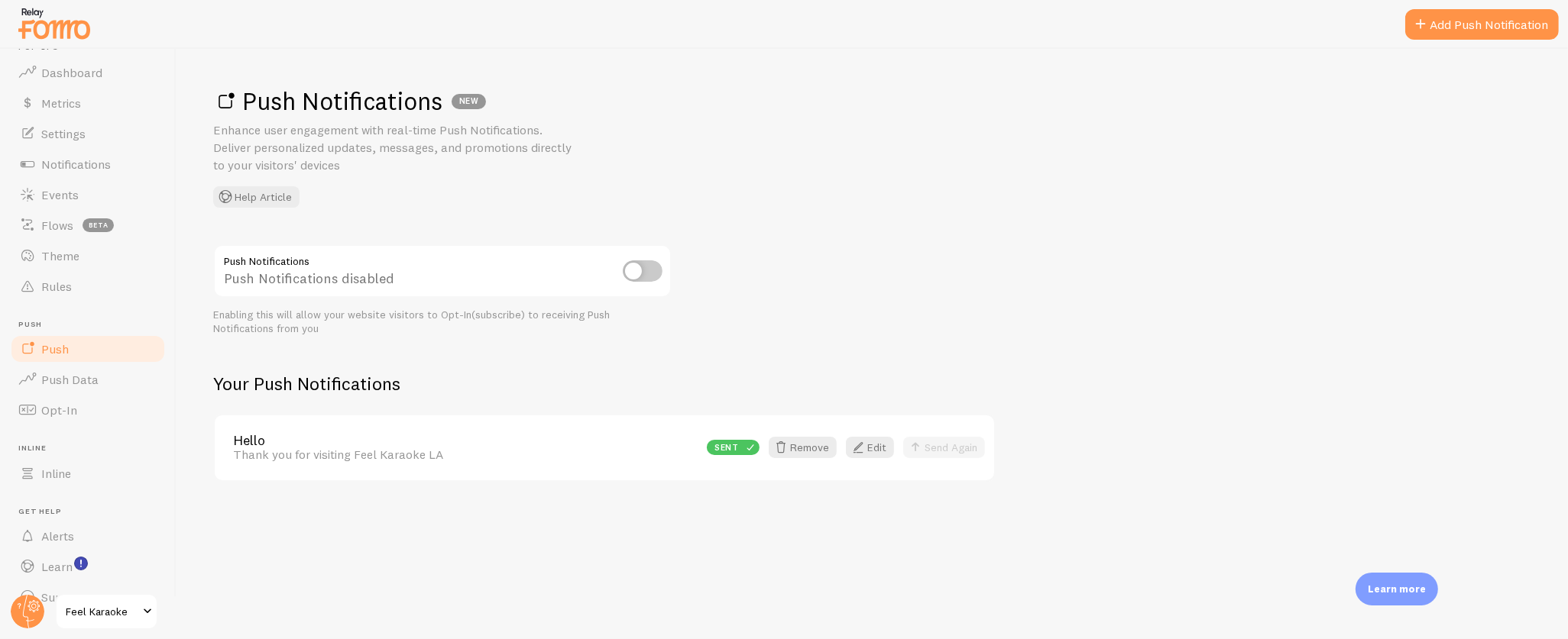
click at [381, 447] on div "Thank you for visiting Feel Karaoke LA" at bounding box center [465, 454] width 465 height 14
click at [259, 440] on link "Hello" at bounding box center [465, 441] width 465 height 14
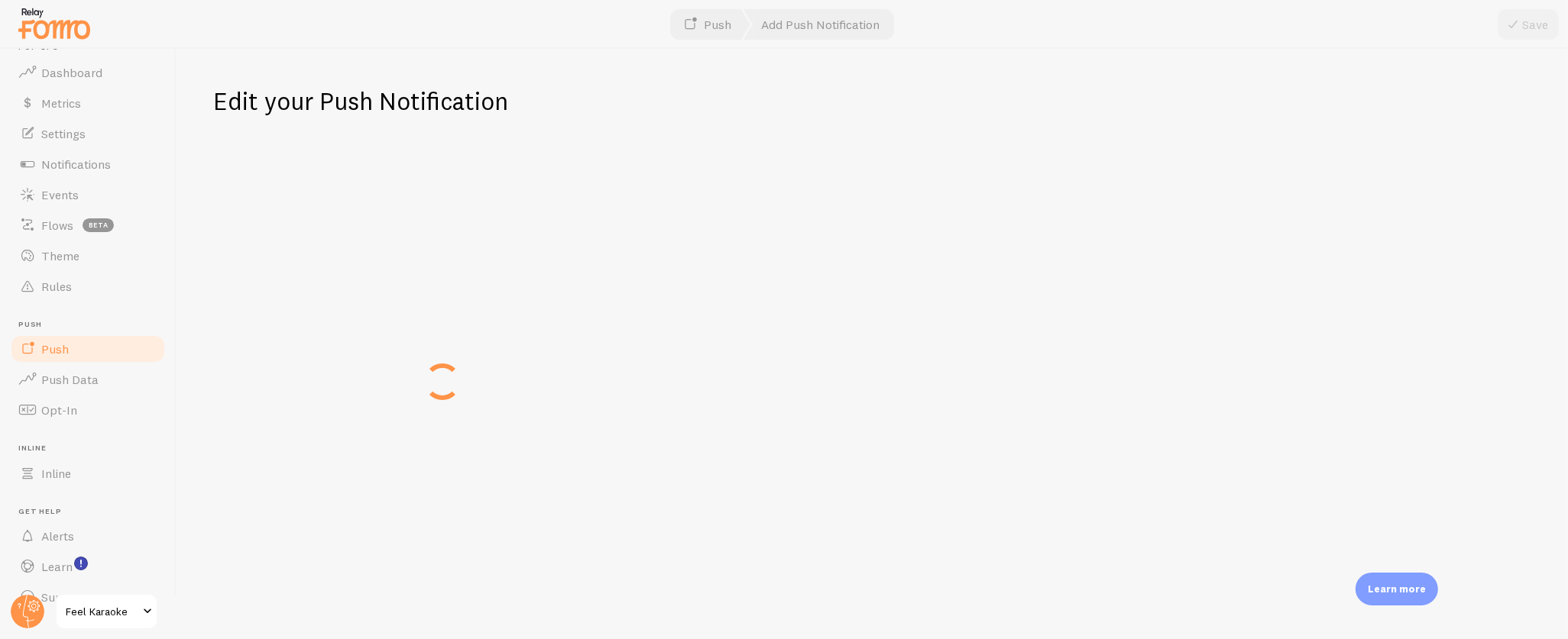
type input "Hello"
type textarea "Thank you for visiting Feel Karaoke LA"
type input "[URL][DOMAIN_NAME]"
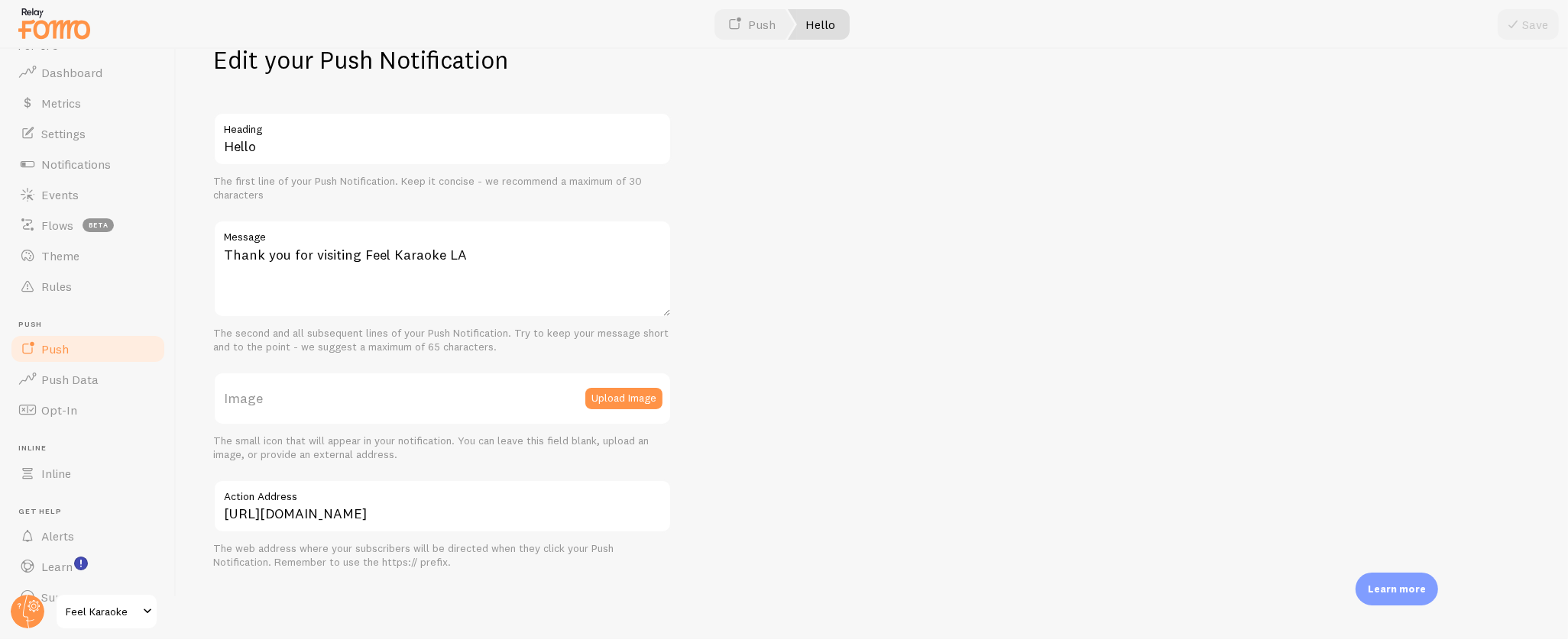
scroll to position [43, 0]
click at [543, 519] on input "[URL][DOMAIN_NAME]" at bounding box center [442, 505] width 459 height 53
click at [485, 570] on div "Edit your Push Notification Hello Heading The first line of your Push Notificat…" at bounding box center [871, 344] width 1391 height 590
